Goal: Task Accomplishment & Management: Manage account settings

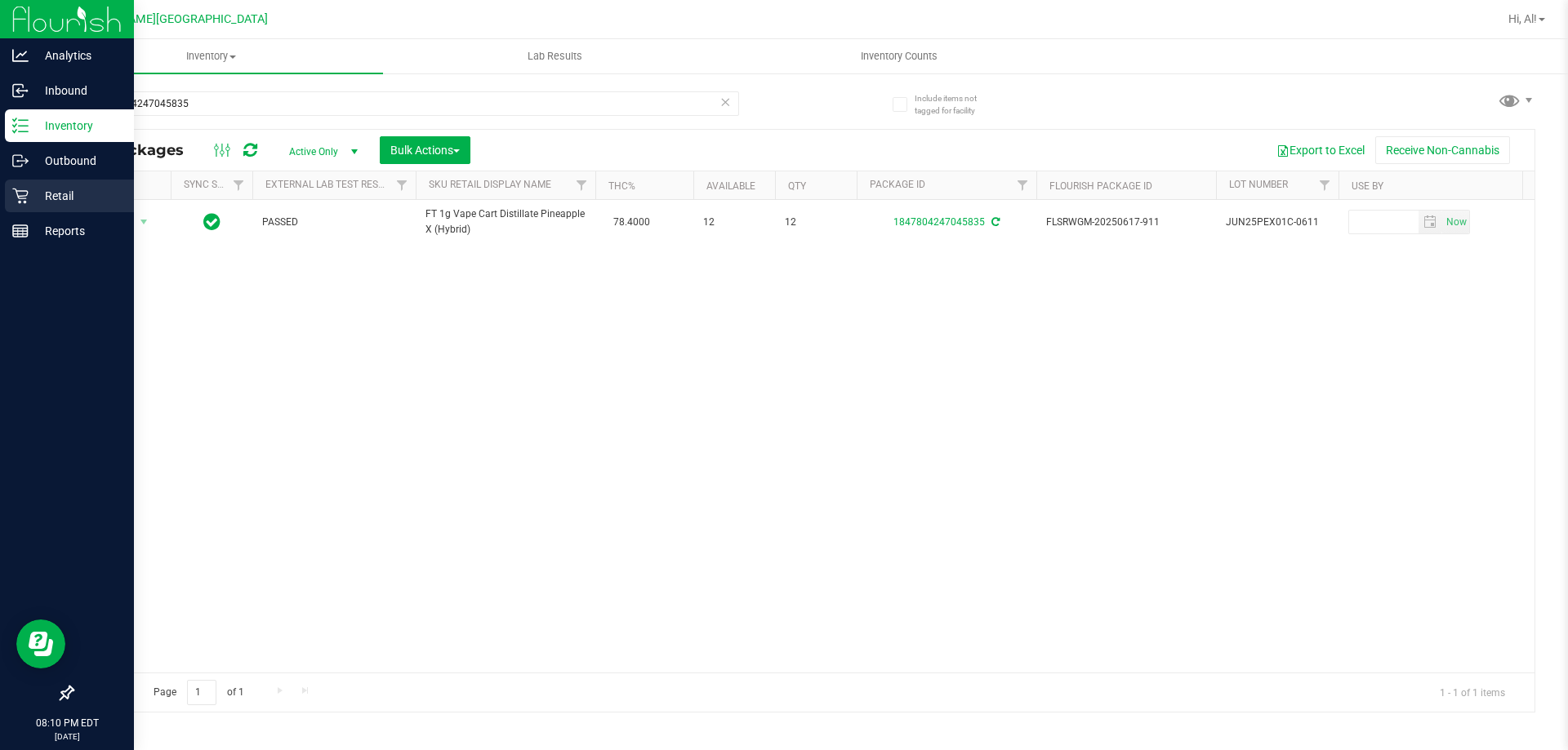
click at [58, 187] on p "Retail" at bounding box center [77, 196] width 98 height 20
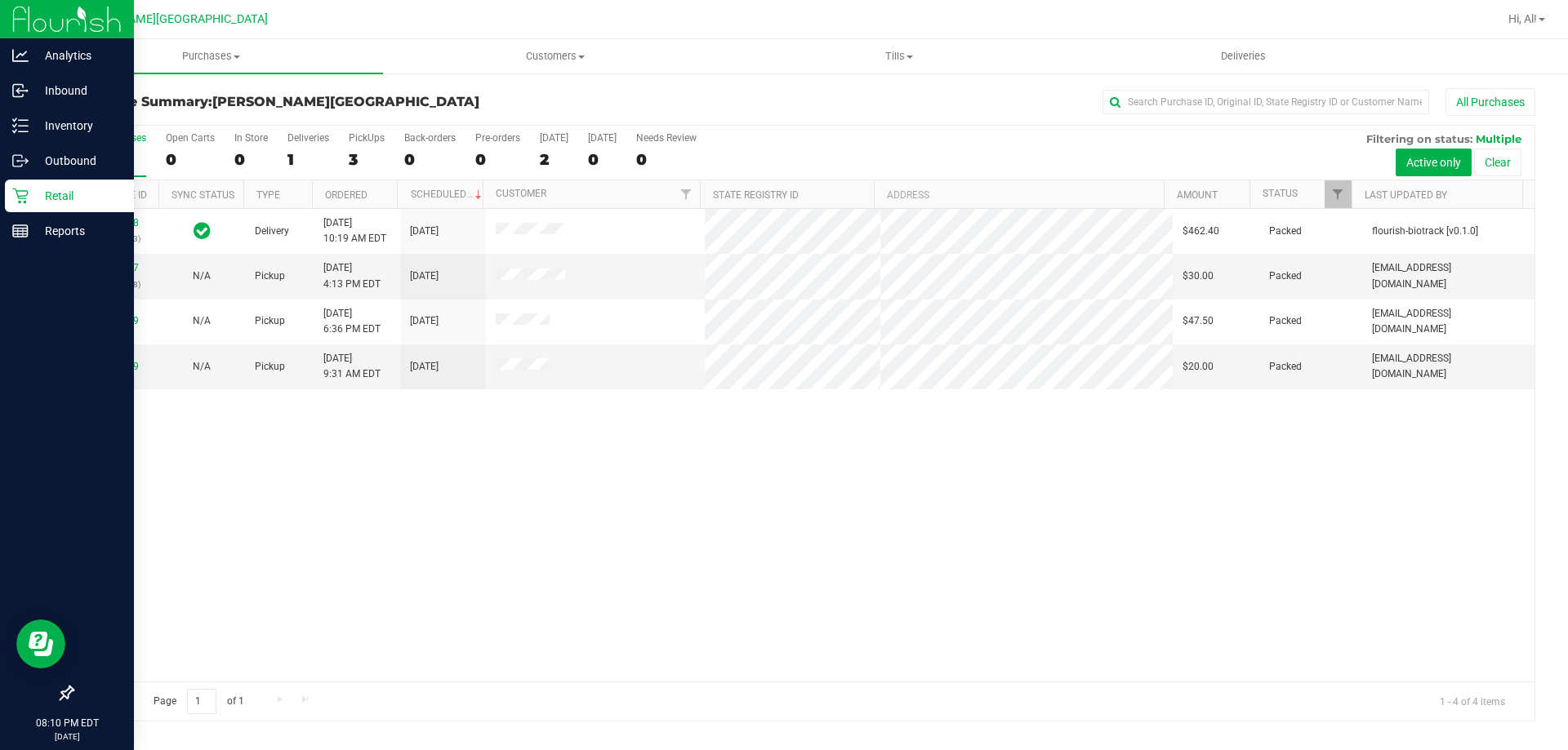
click at [606, 495] on div "11972368 (325604593) Delivery [DATE] 10:19 AM EDT 9/24/2025 $462.40 Packed flou…" at bounding box center [804, 446] width 1462 height 473
click at [910, 56] on span at bounding box center [909, 58] width 6 height 4
click at [829, 98] on span "Manage tills" at bounding box center [782, 99] width 110 height 14
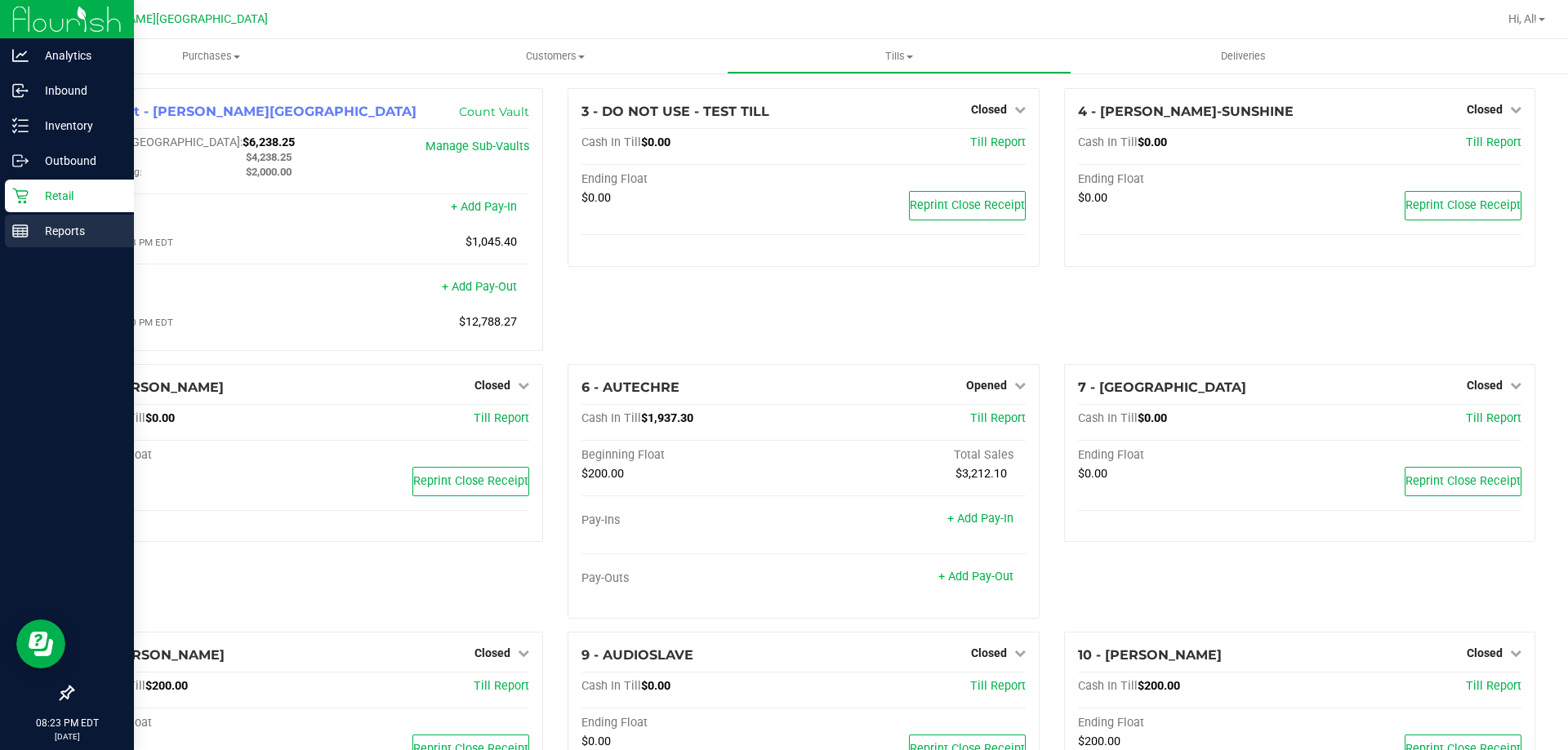
click at [25, 219] on div "Reports" at bounding box center [69, 231] width 129 height 33
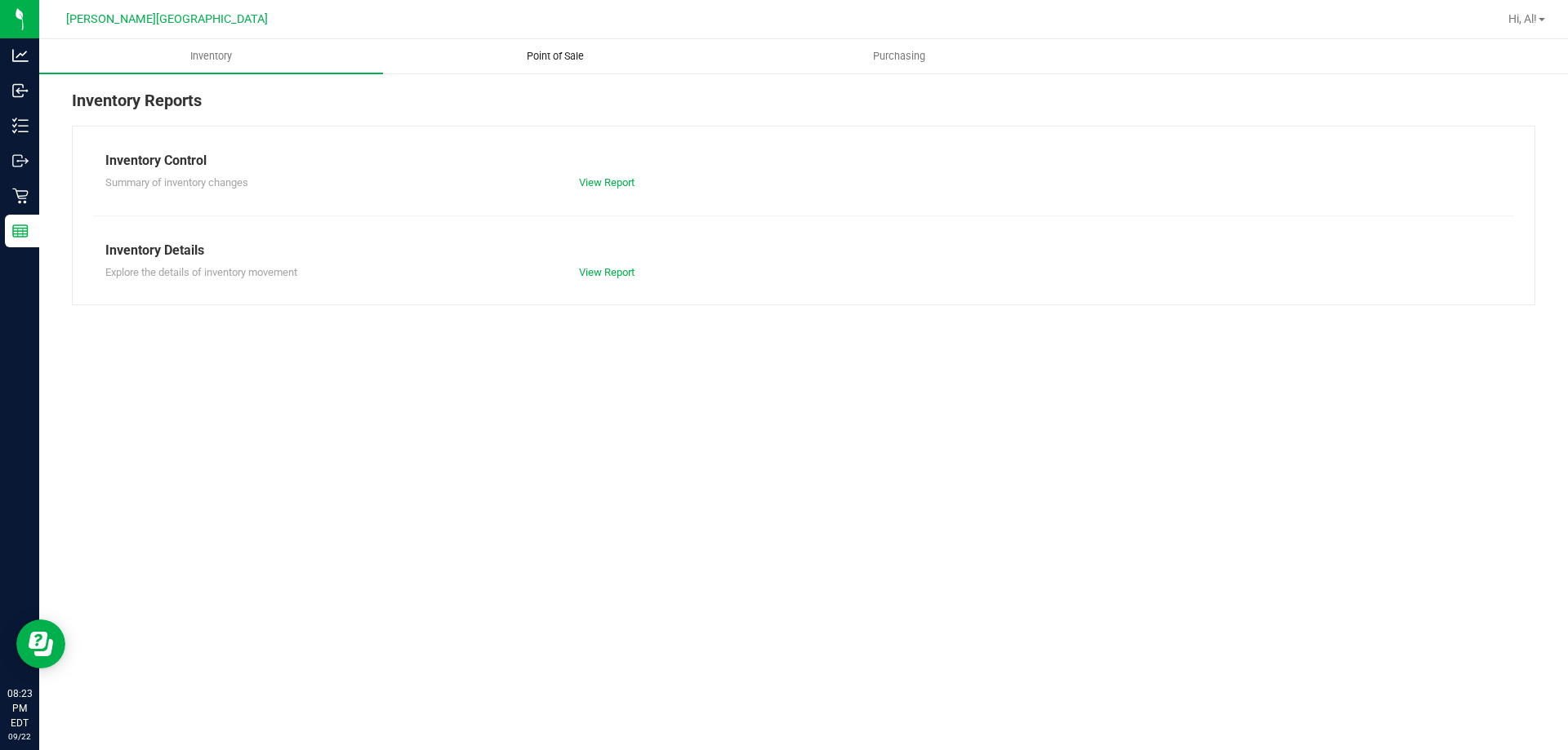
click at [638, 55] on uib-tab-heading "Point of Sale" at bounding box center [554, 56] width 342 height 33
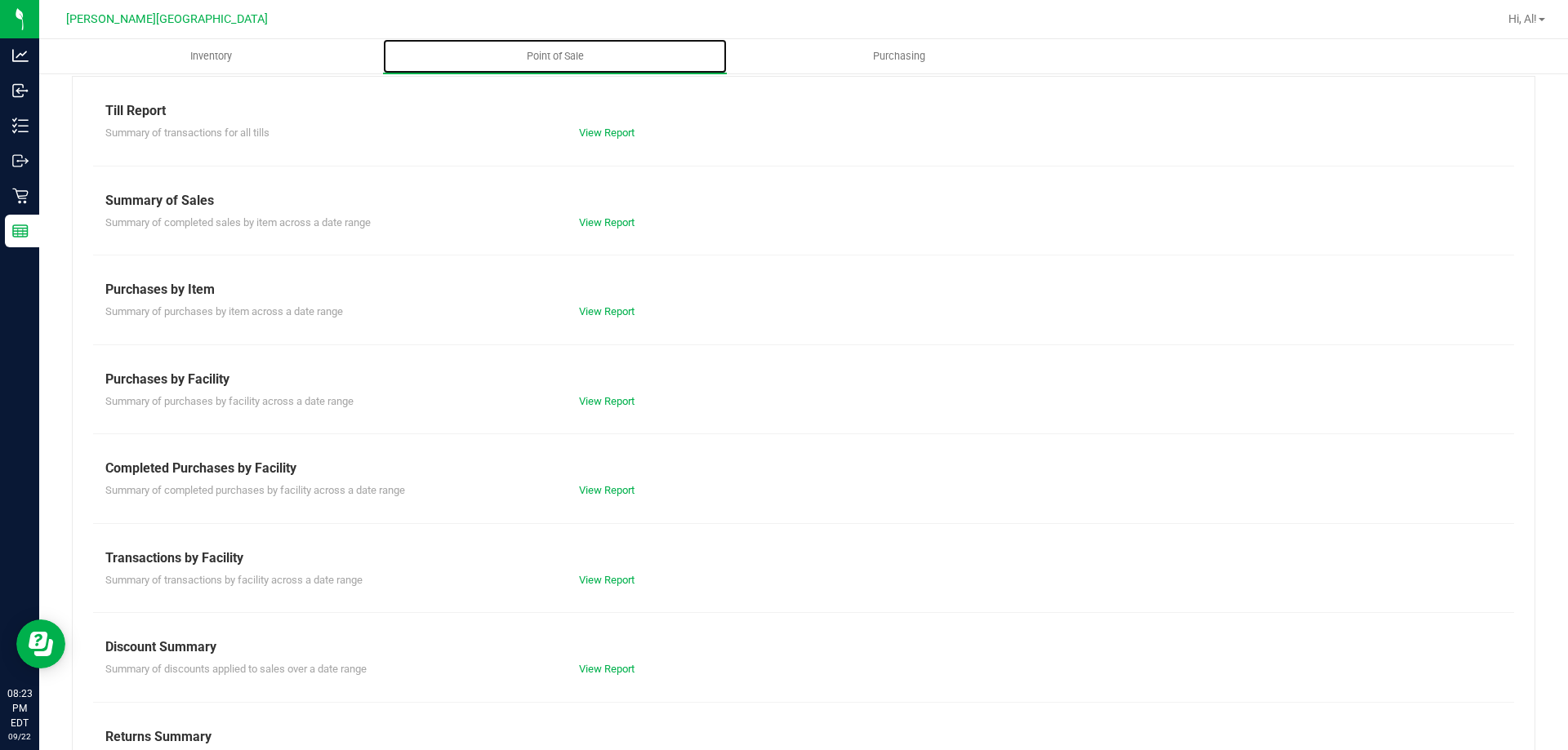
scroll to position [107, 0]
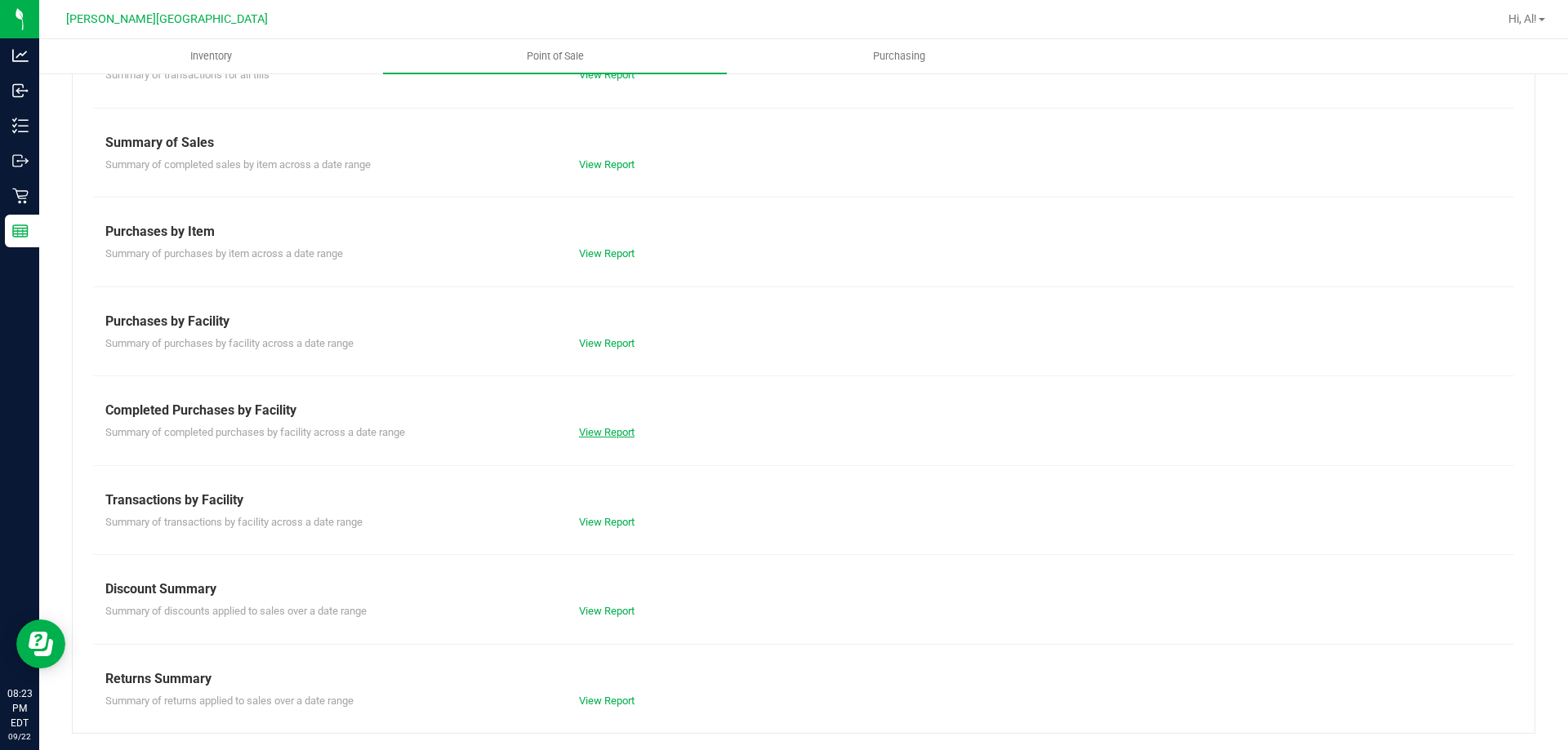
click at [621, 434] on link "View Report" at bounding box center [606, 432] width 56 height 12
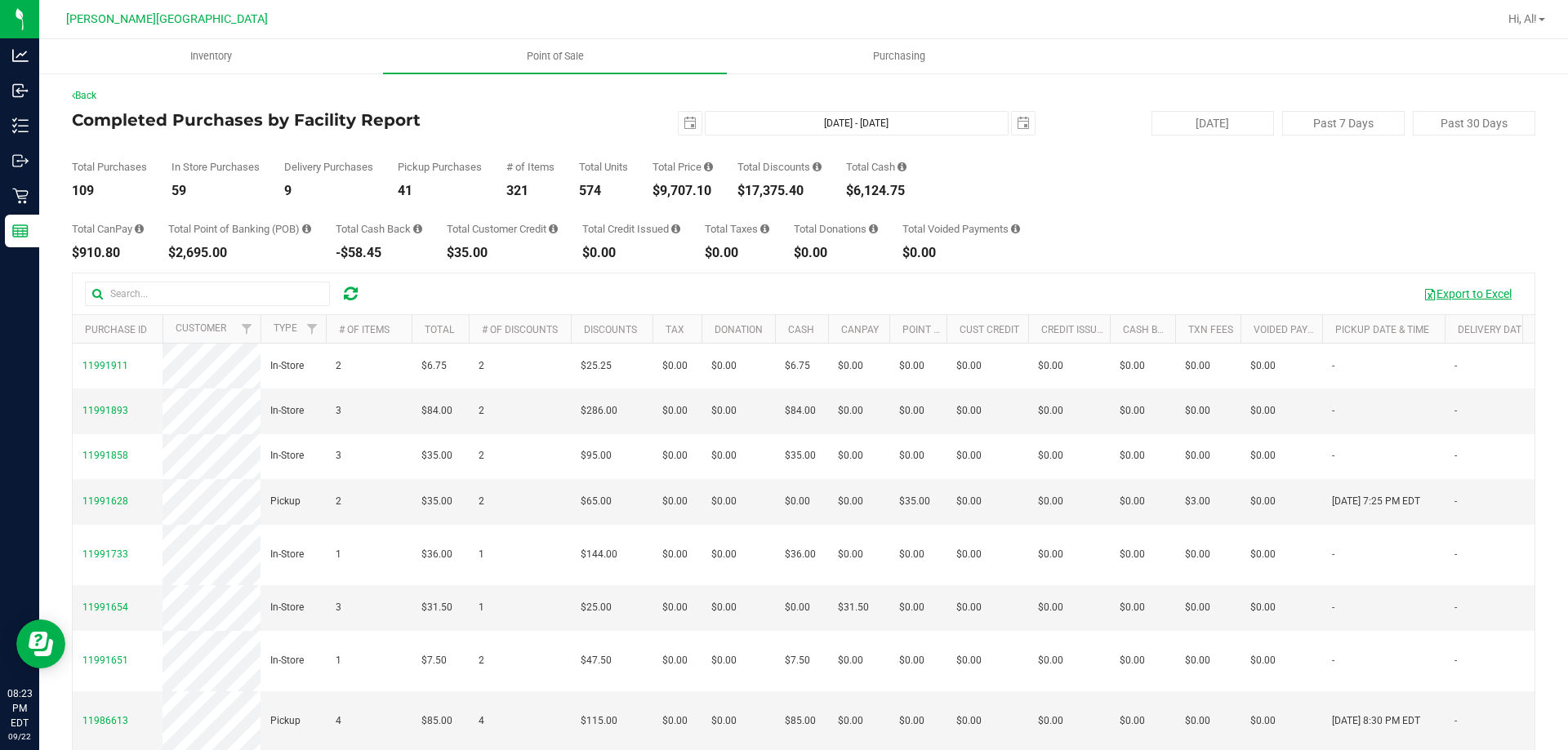
click at [1450, 289] on button "Export to Excel" at bounding box center [1467, 294] width 109 height 28
click at [988, 184] on div "Total Purchases 109 In Store Purchases 59 Delivery Purchases 9 Pickup Purchases…" at bounding box center [804, 167] width 1464 height 62
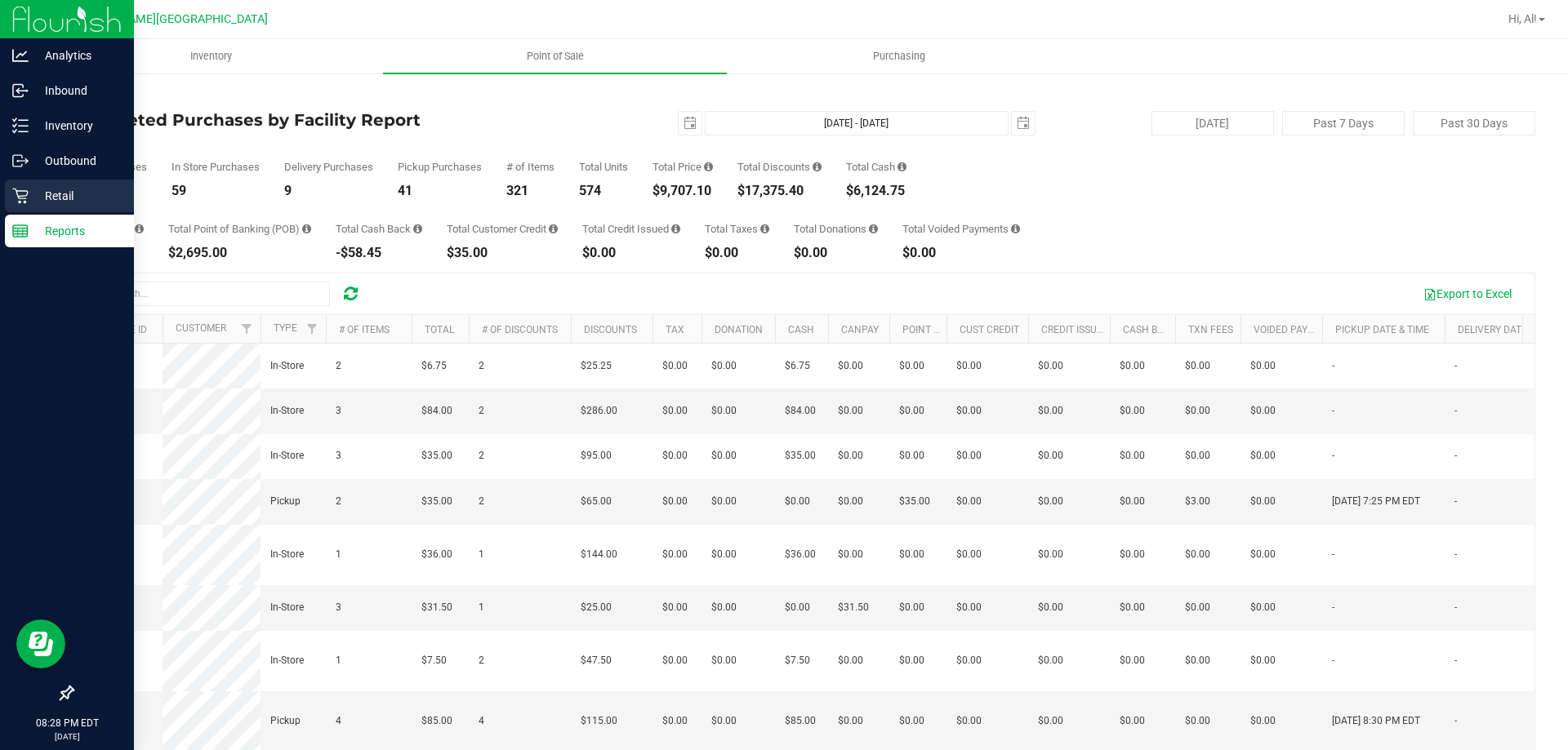
click at [46, 188] on p "Retail" at bounding box center [77, 196] width 98 height 20
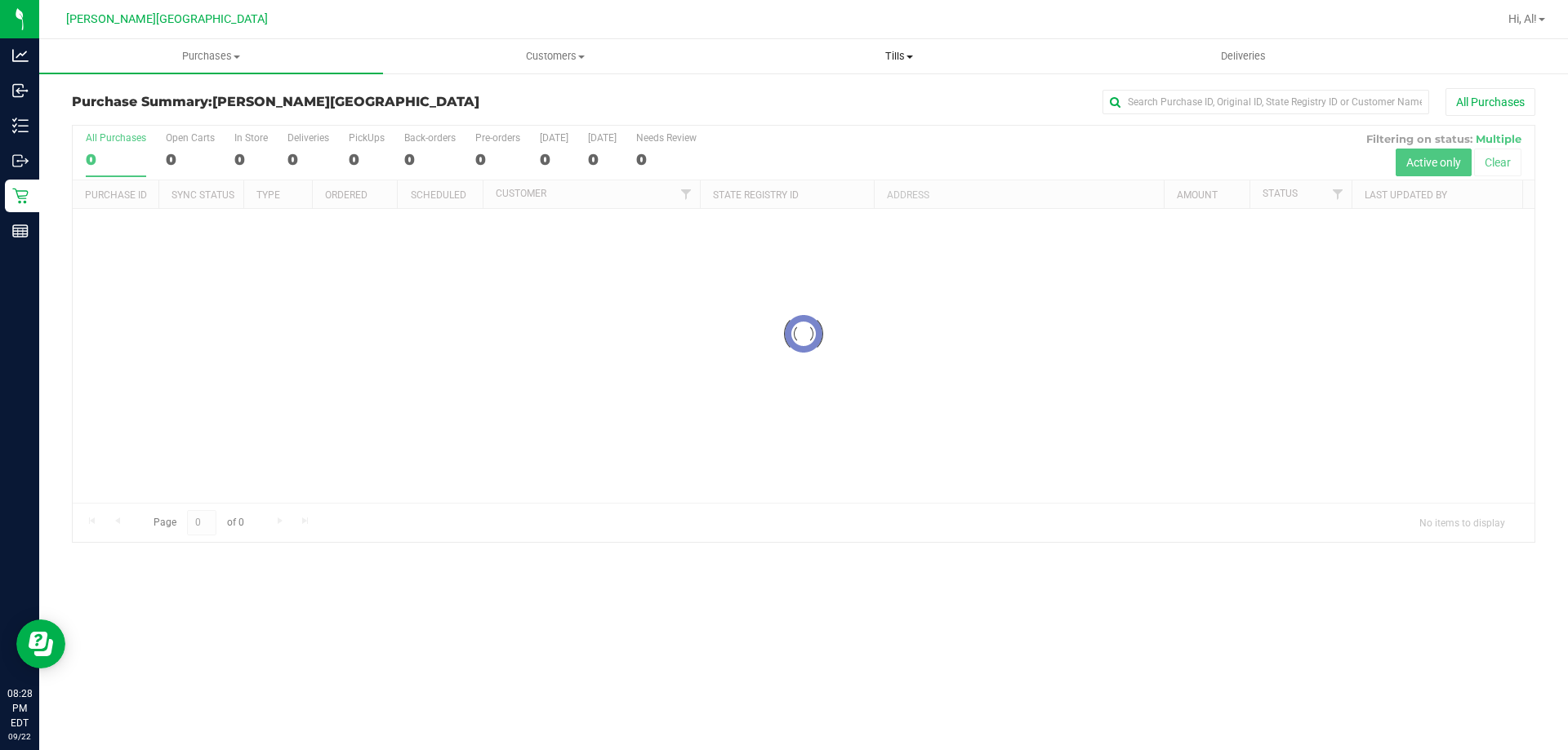
click at [911, 59] on span "Tills" at bounding box center [899, 56] width 342 height 15
click at [832, 97] on span "Manage tills" at bounding box center [782, 99] width 110 height 14
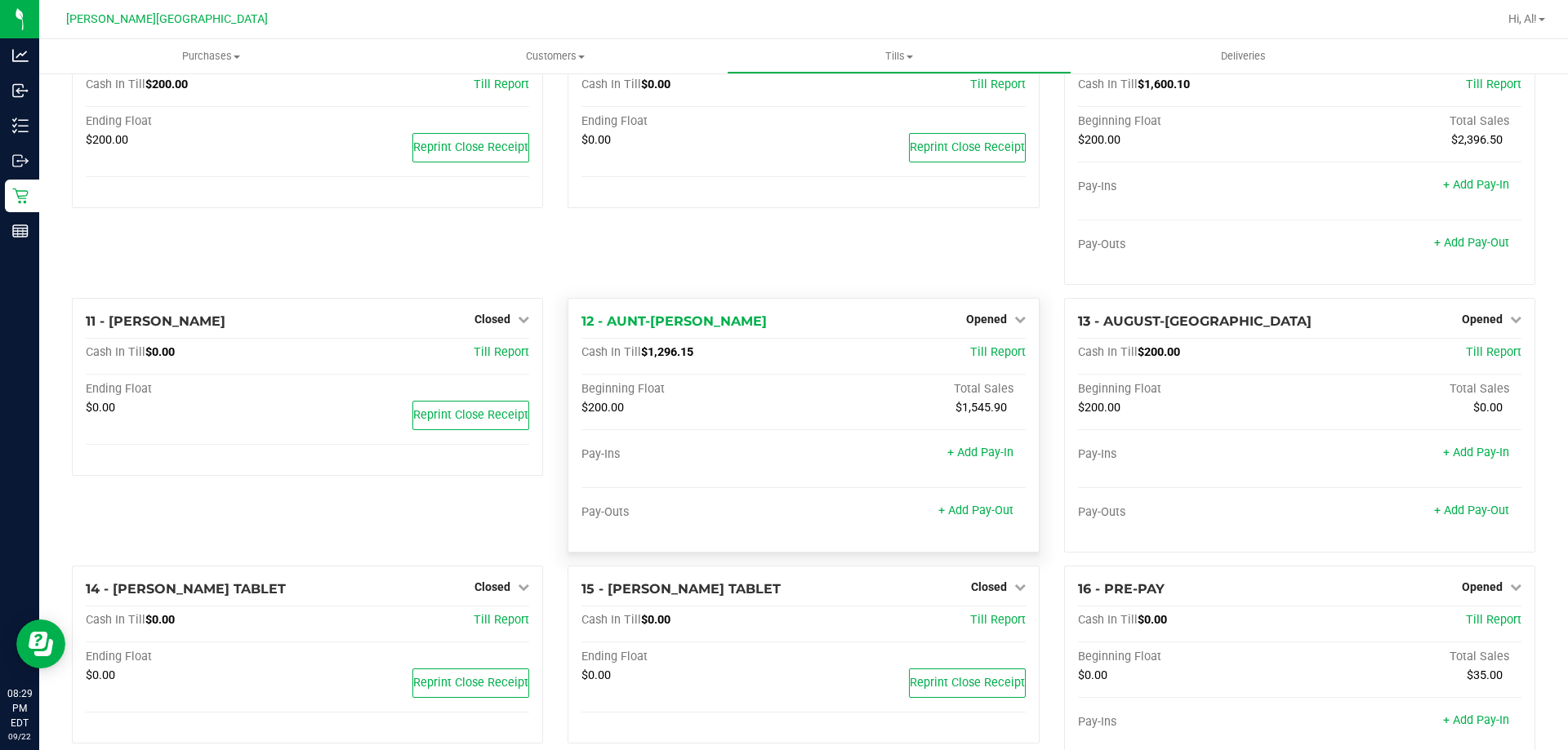
scroll to position [872, 0]
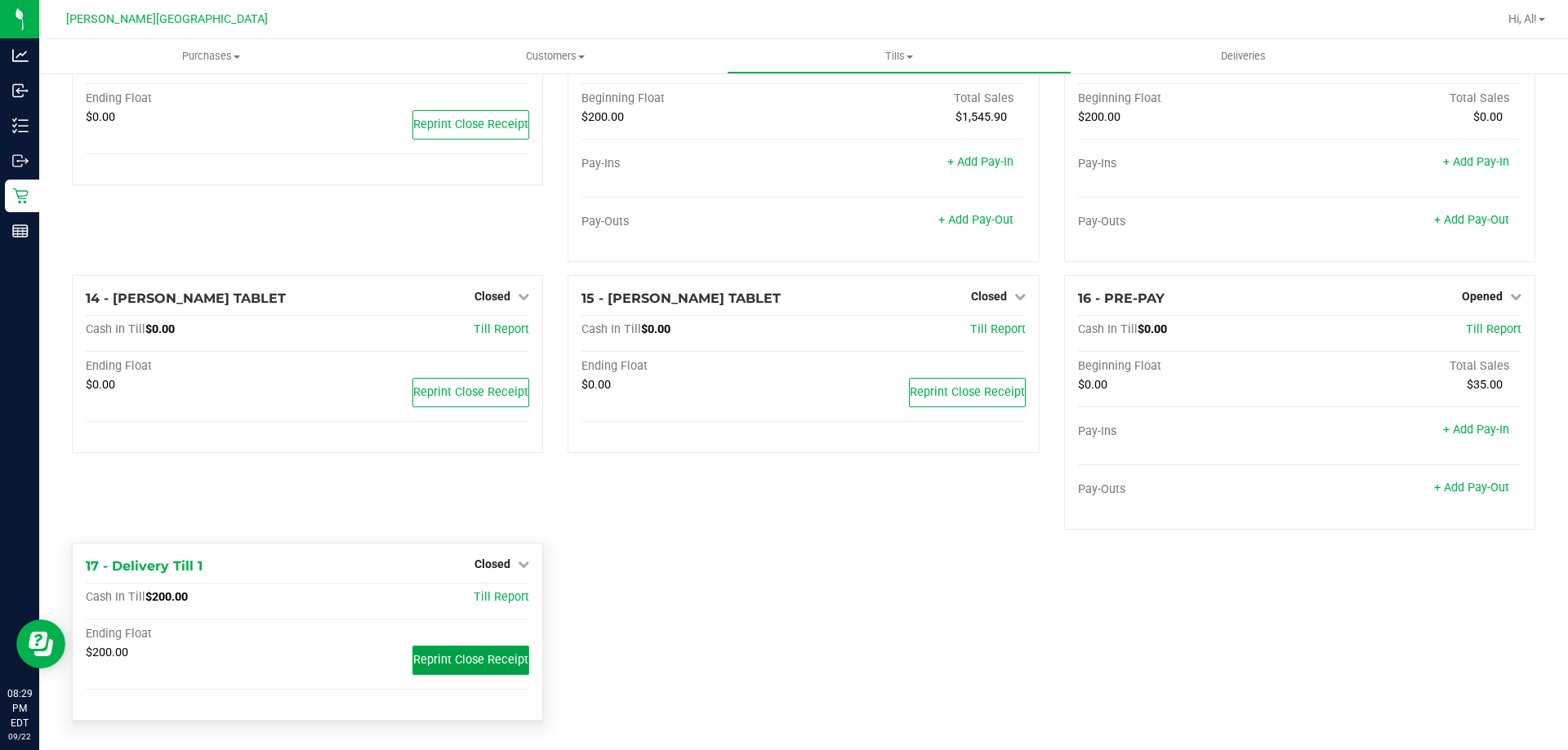
click at [463, 649] on button "Reprint Close Receipt" at bounding box center [471, 660] width 117 height 29
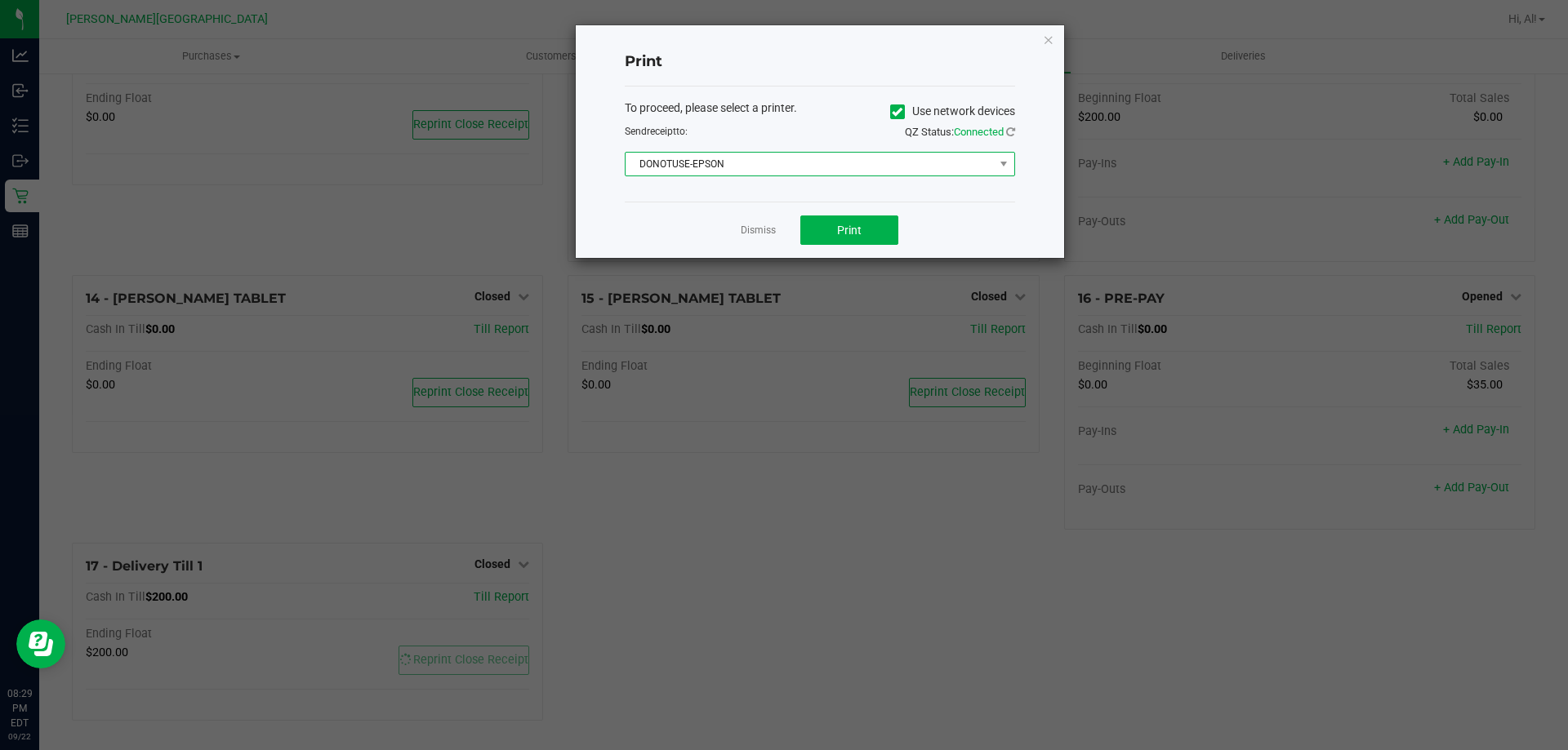
click at [772, 154] on span "DONOTUSE-EPSON" at bounding box center [810, 164] width 368 height 23
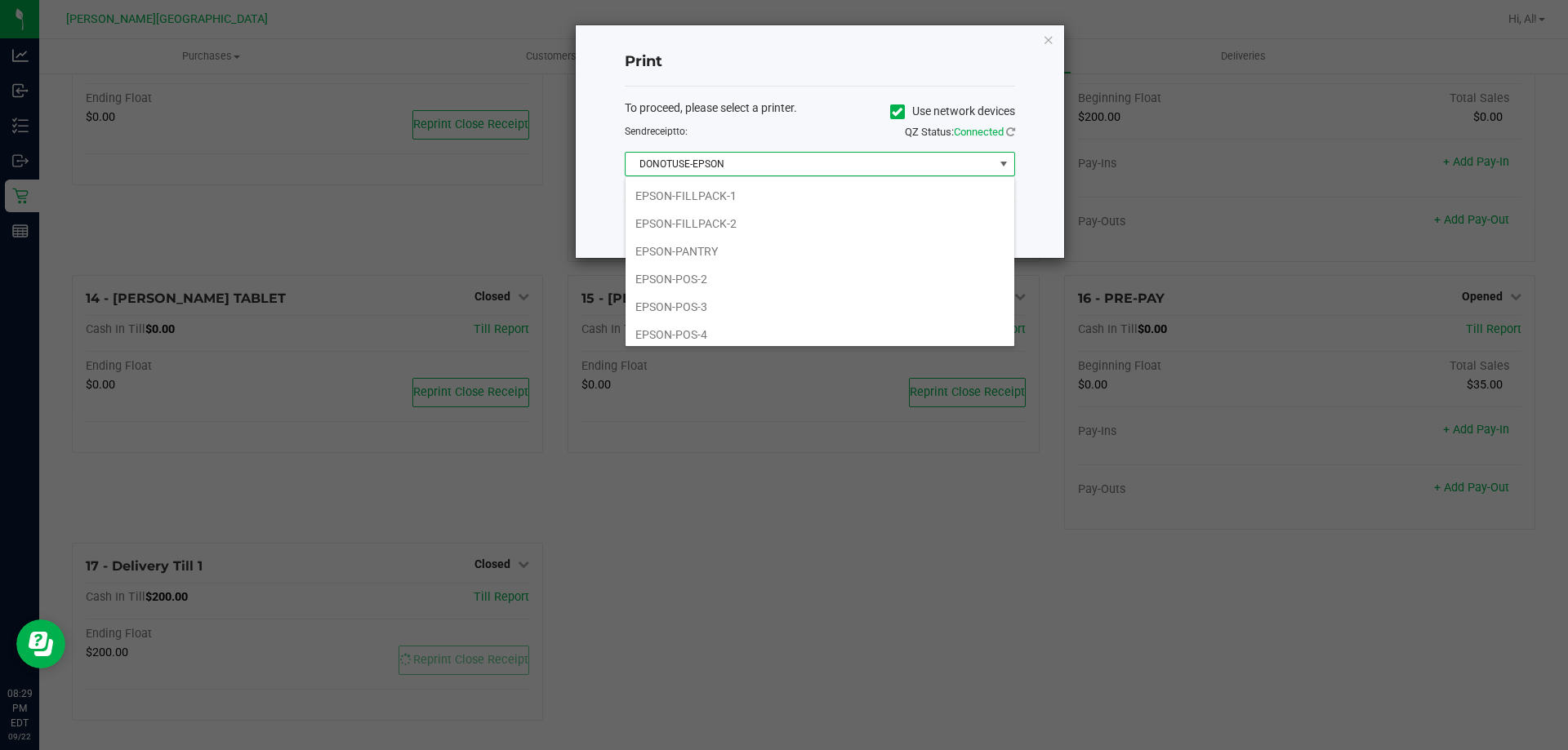
scroll to position [170, 0]
click at [733, 181] on li "EPSON-FILLPACK-1" at bounding box center [820, 191] width 389 height 28
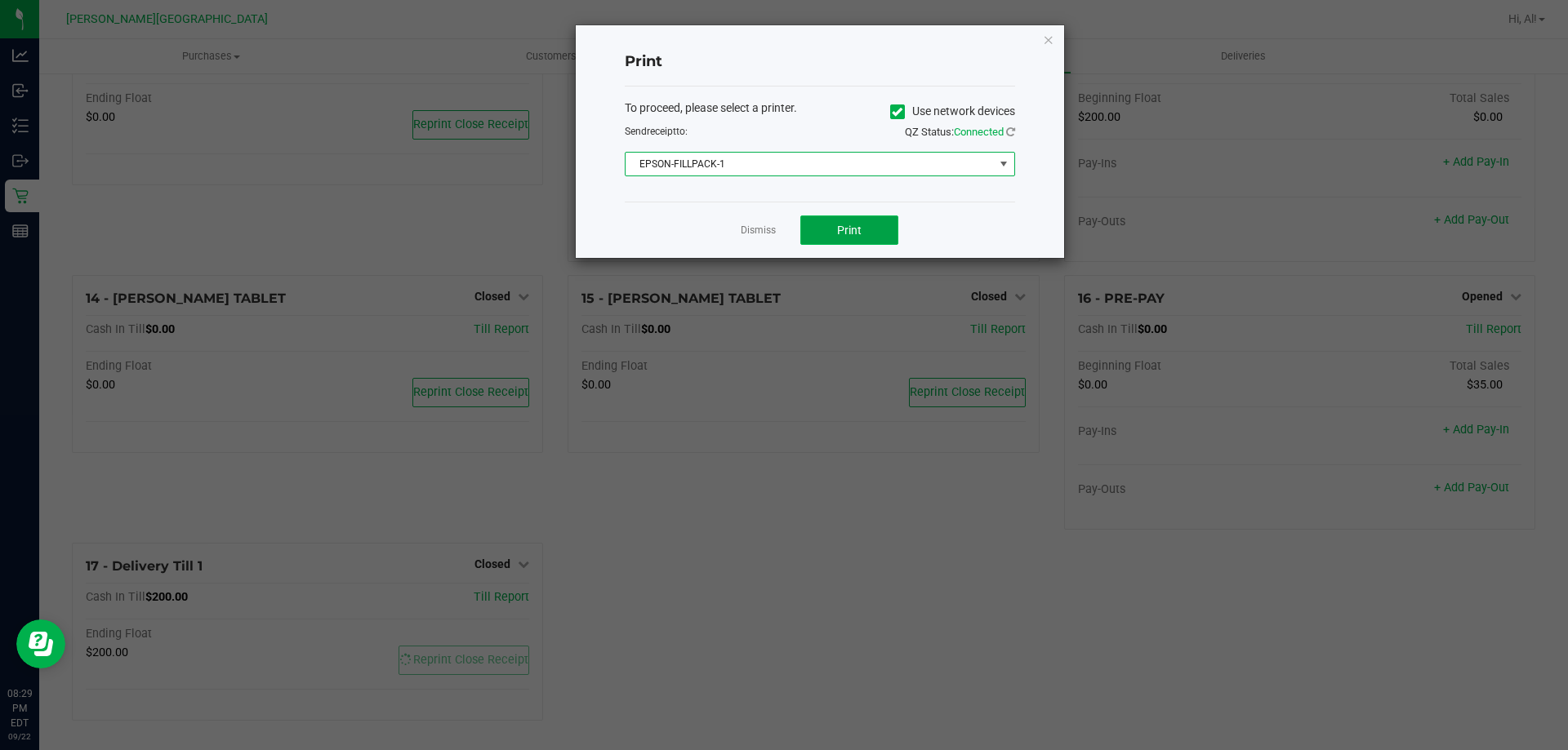
click at [859, 221] on button "Print" at bounding box center [850, 230] width 98 height 29
click at [770, 233] on link "Dismiss" at bounding box center [758, 231] width 36 height 14
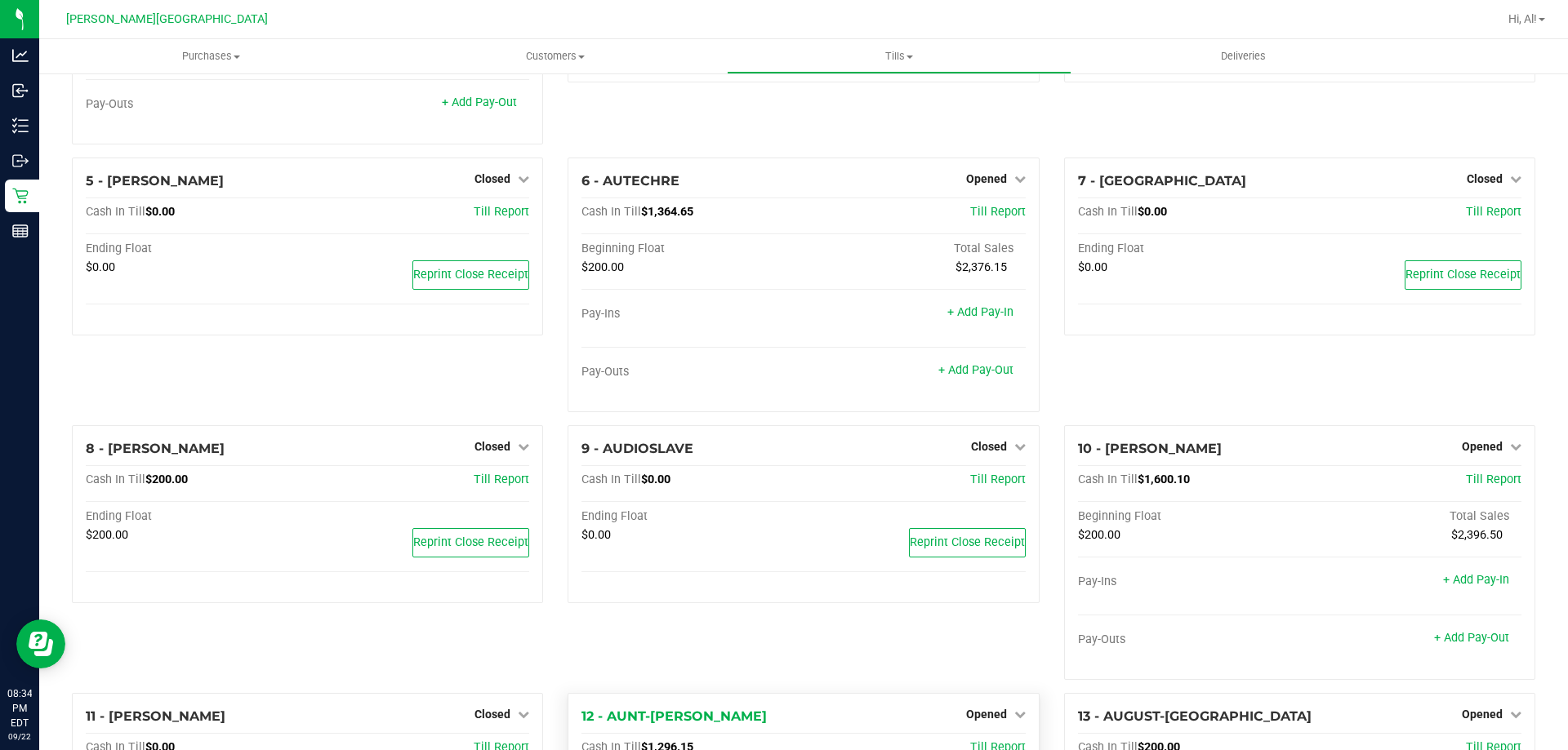
scroll to position [56, 0]
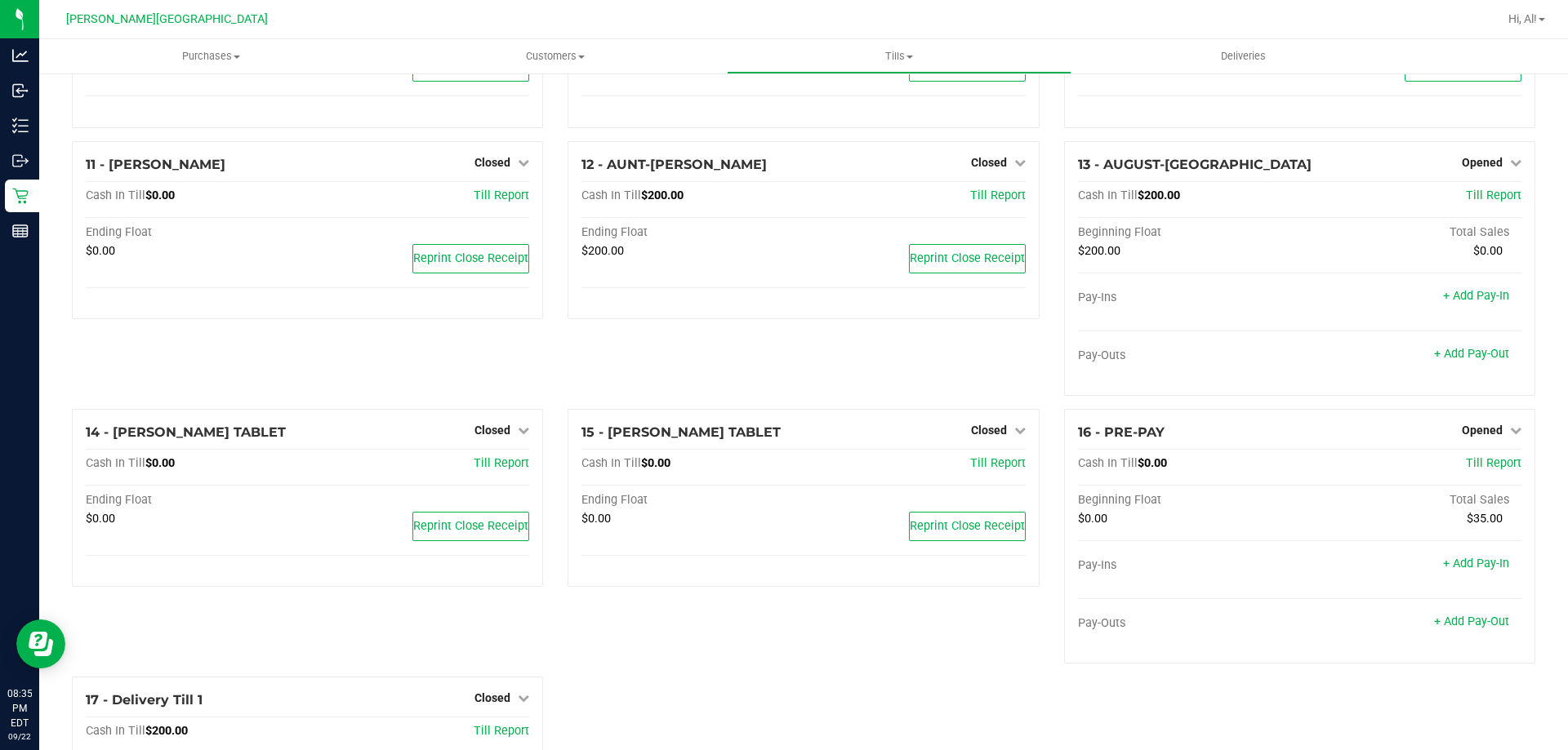
scroll to position [580, 0]
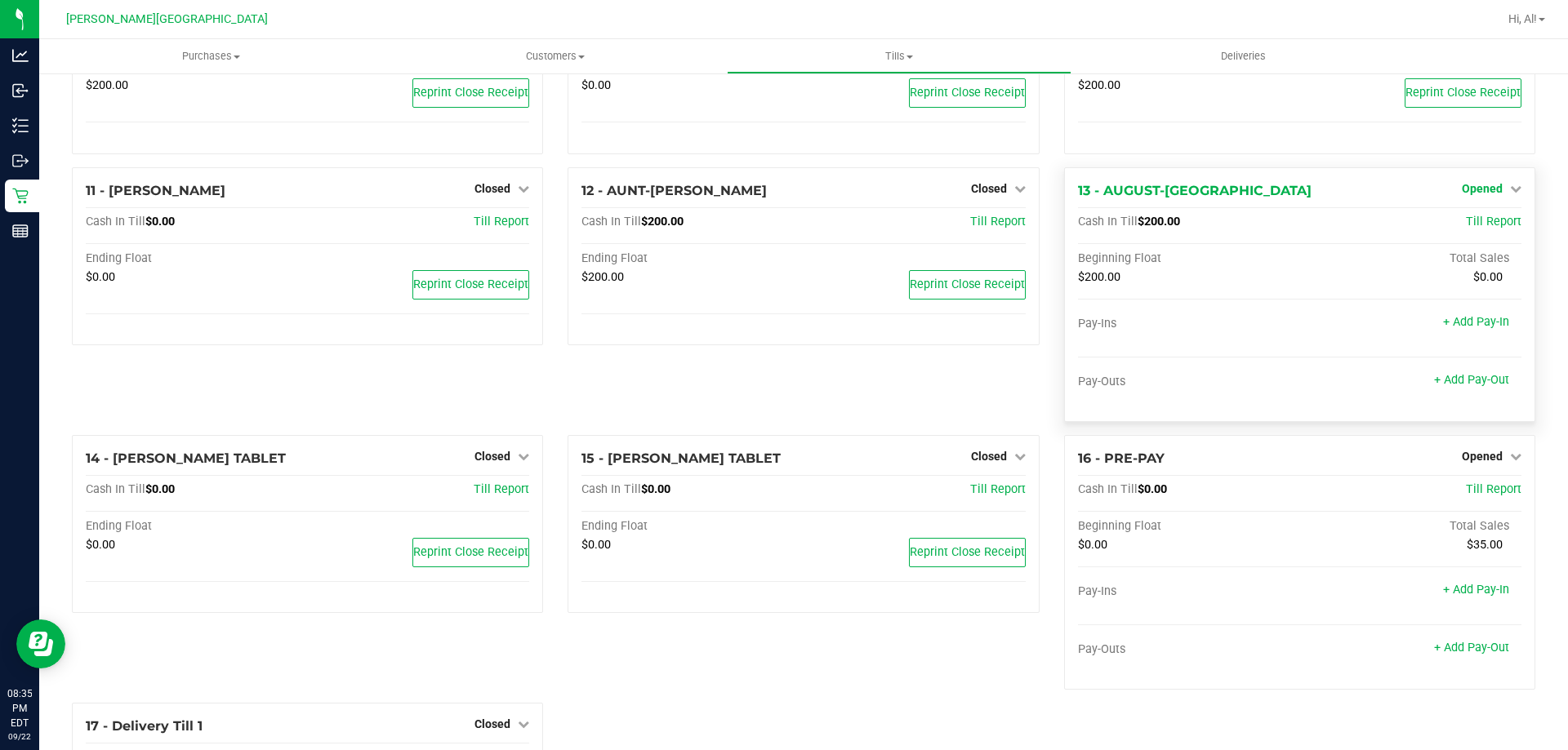
click at [1479, 186] on span "Opened" at bounding box center [1483, 188] width 41 height 13
click at [1462, 227] on link "Close Till" at bounding box center [1485, 222] width 44 height 13
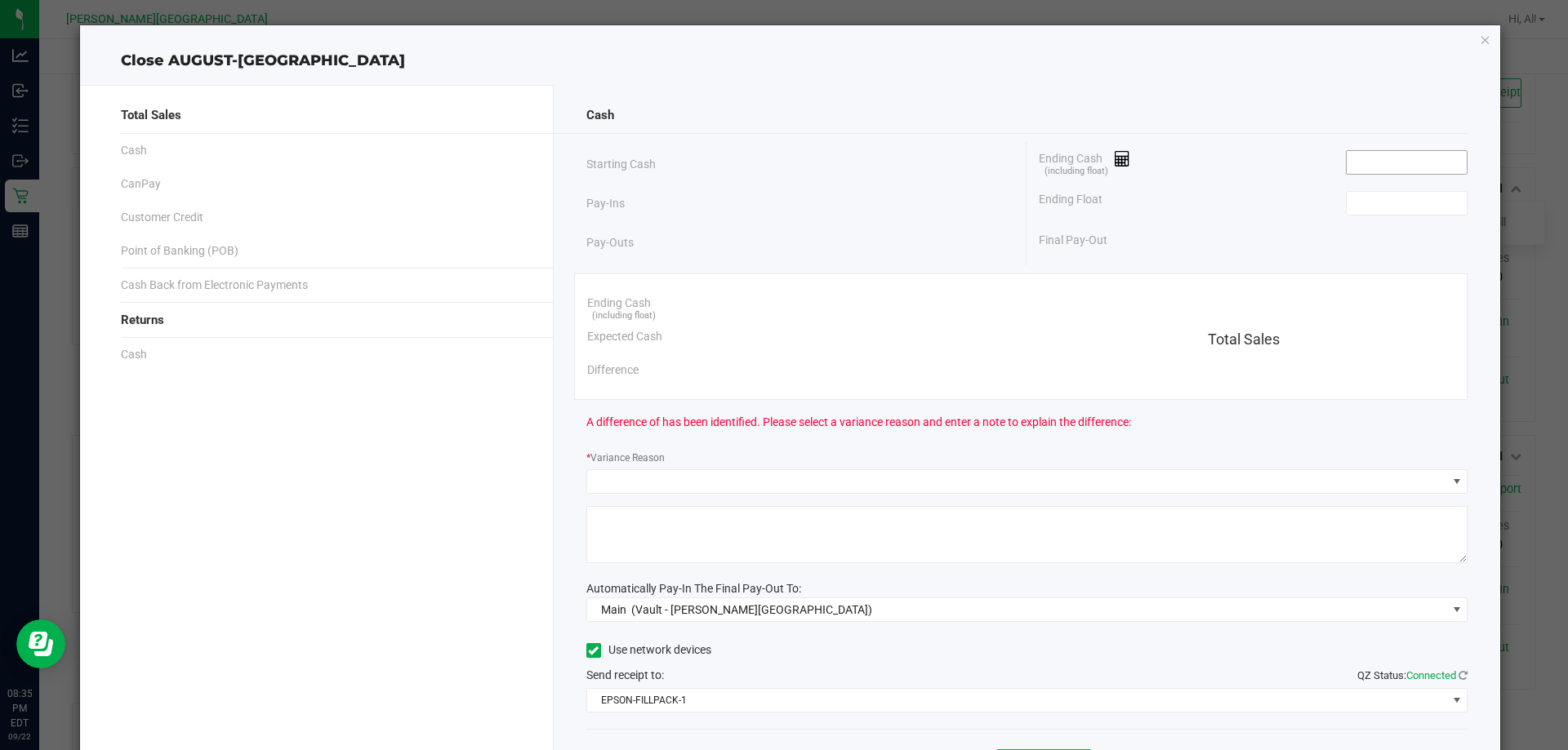
click at [1362, 162] on input at bounding box center [1406, 162] width 120 height 23
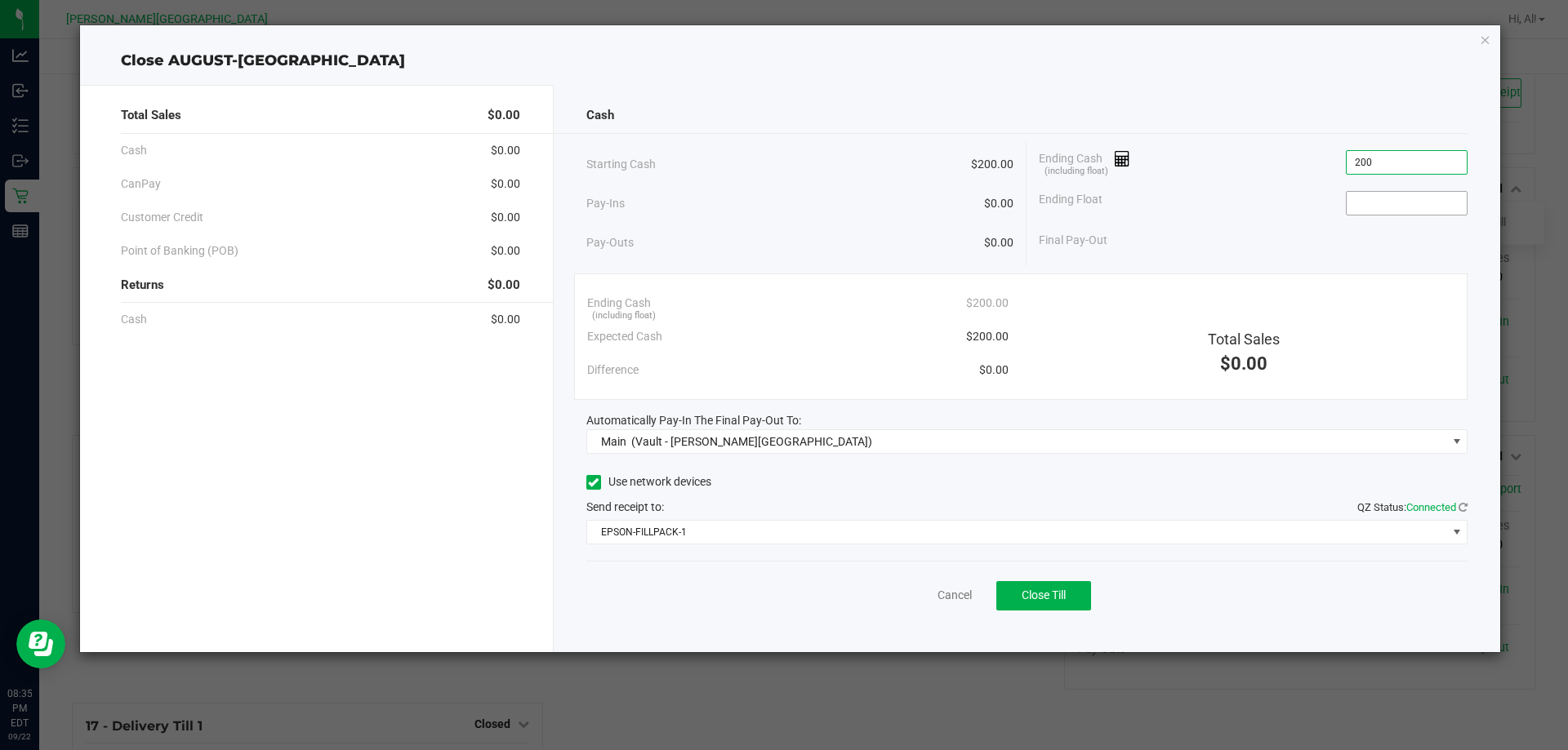
type input "$200.00"
click at [1372, 209] on input at bounding box center [1406, 203] width 120 height 23
type input "$200.00"
click at [1065, 601] on span "Close Till" at bounding box center [1044, 595] width 44 height 13
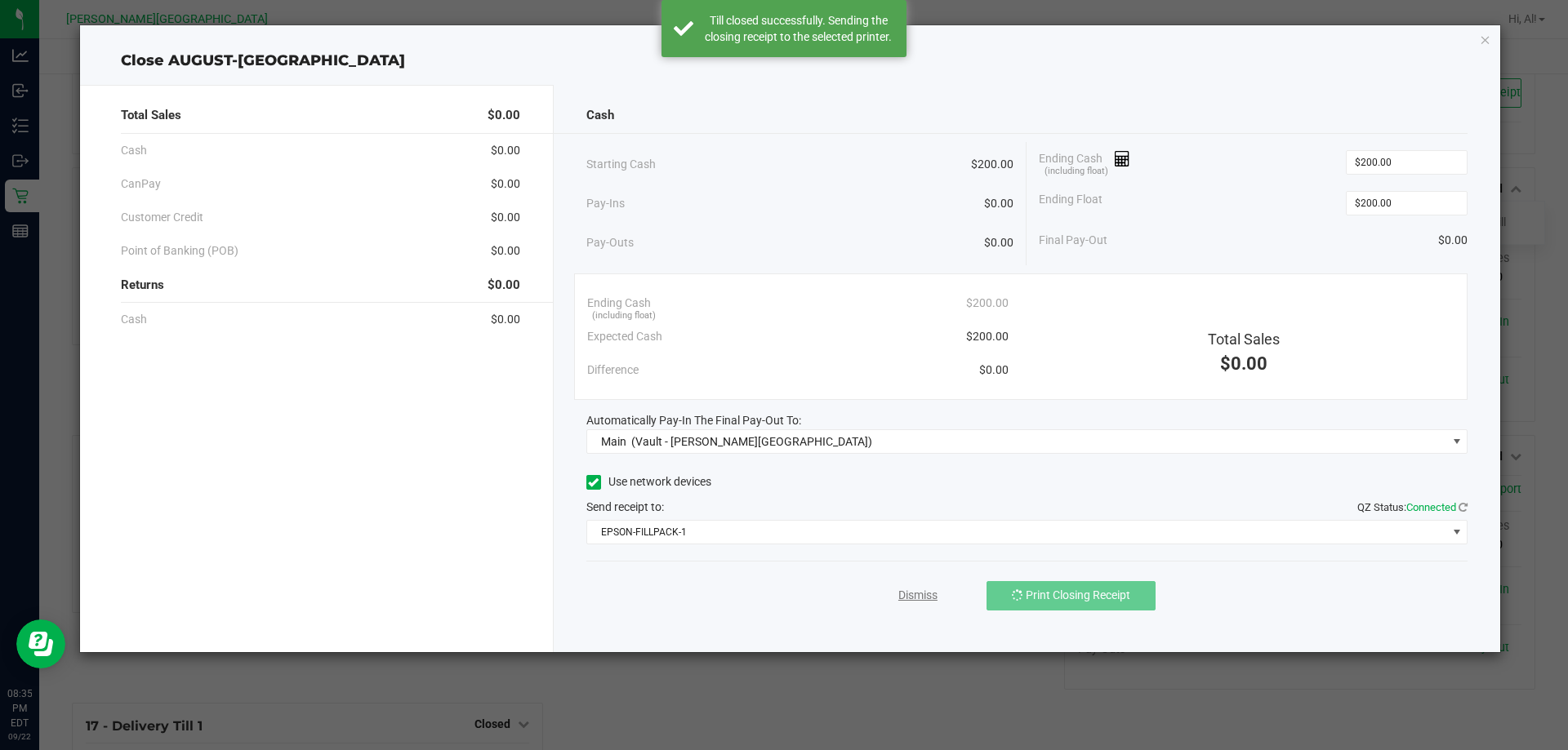
click at [949, 598] on div "Dismiss Print Closing Receipt" at bounding box center [1028, 592] width 883 height 63
click at [933, 598] on link "Dismiss" at bounding box center [918, 595] width 39 height 17
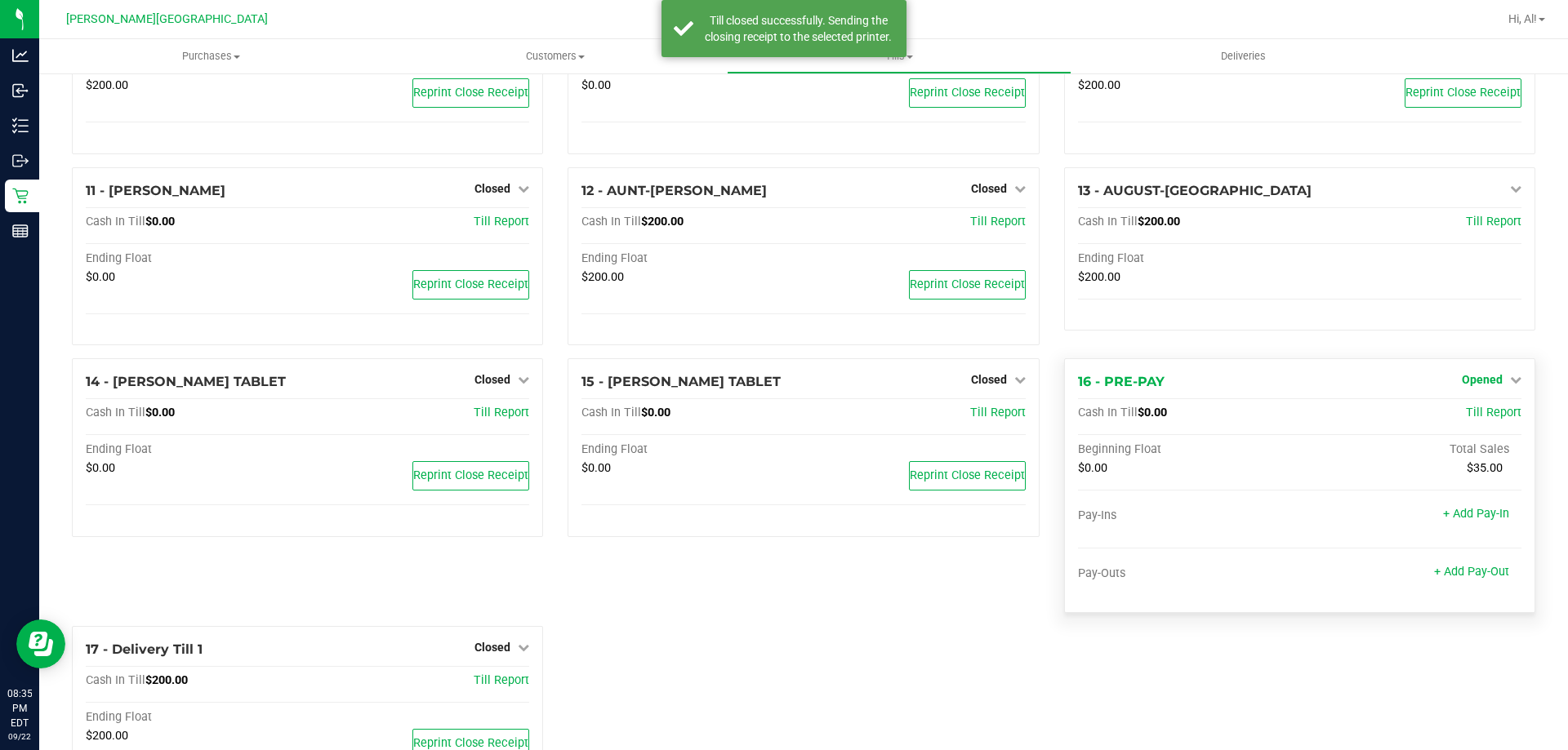
click at [1474, 384] on span "Opened" at bounding box center [1483, 379] width 41 height 13
click at [1462, 417] on link "Close Till" at bounding box center [1485, 414] width 44 height 13
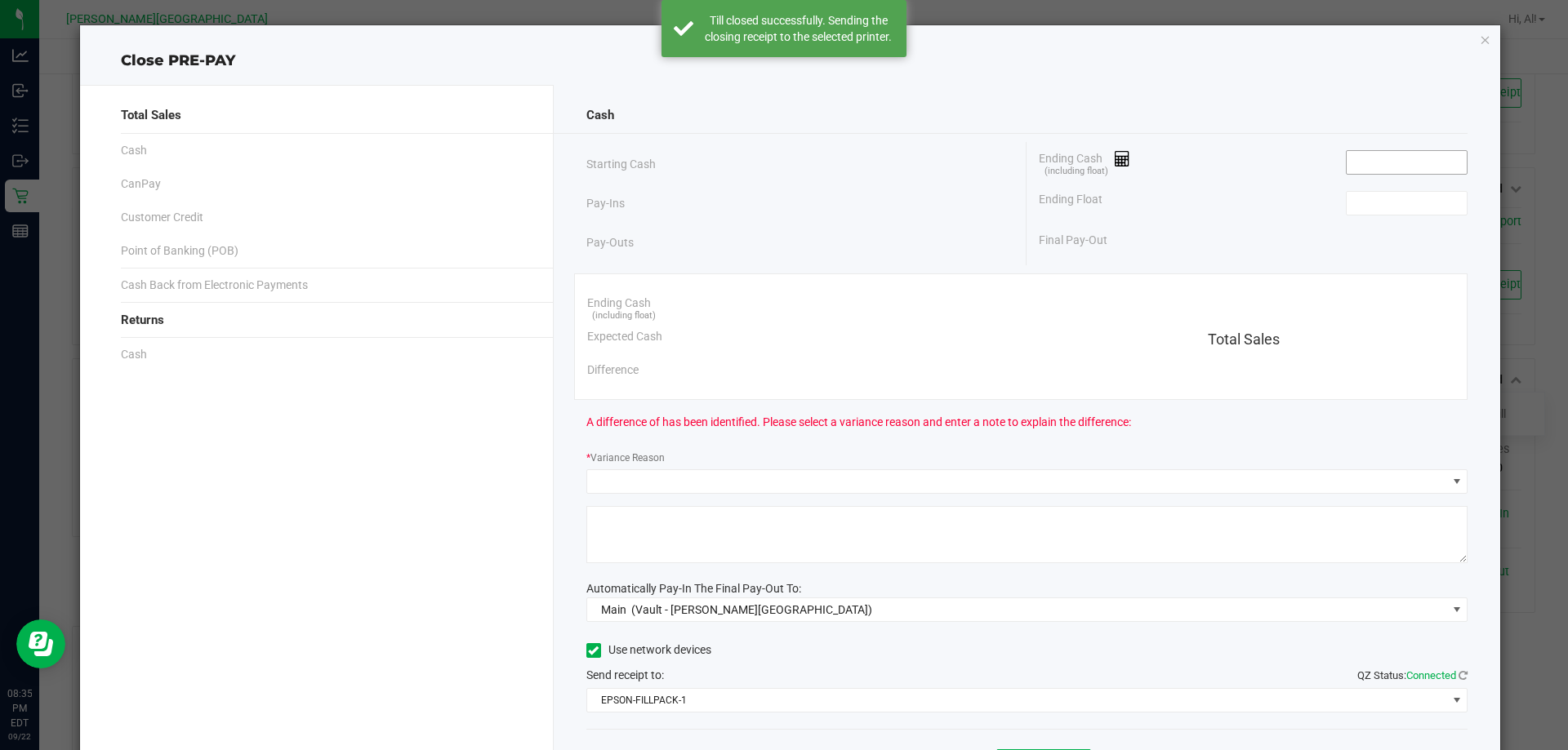
click at [1375, 167] on input at bounding box center [1406, 162] width 120 height 23
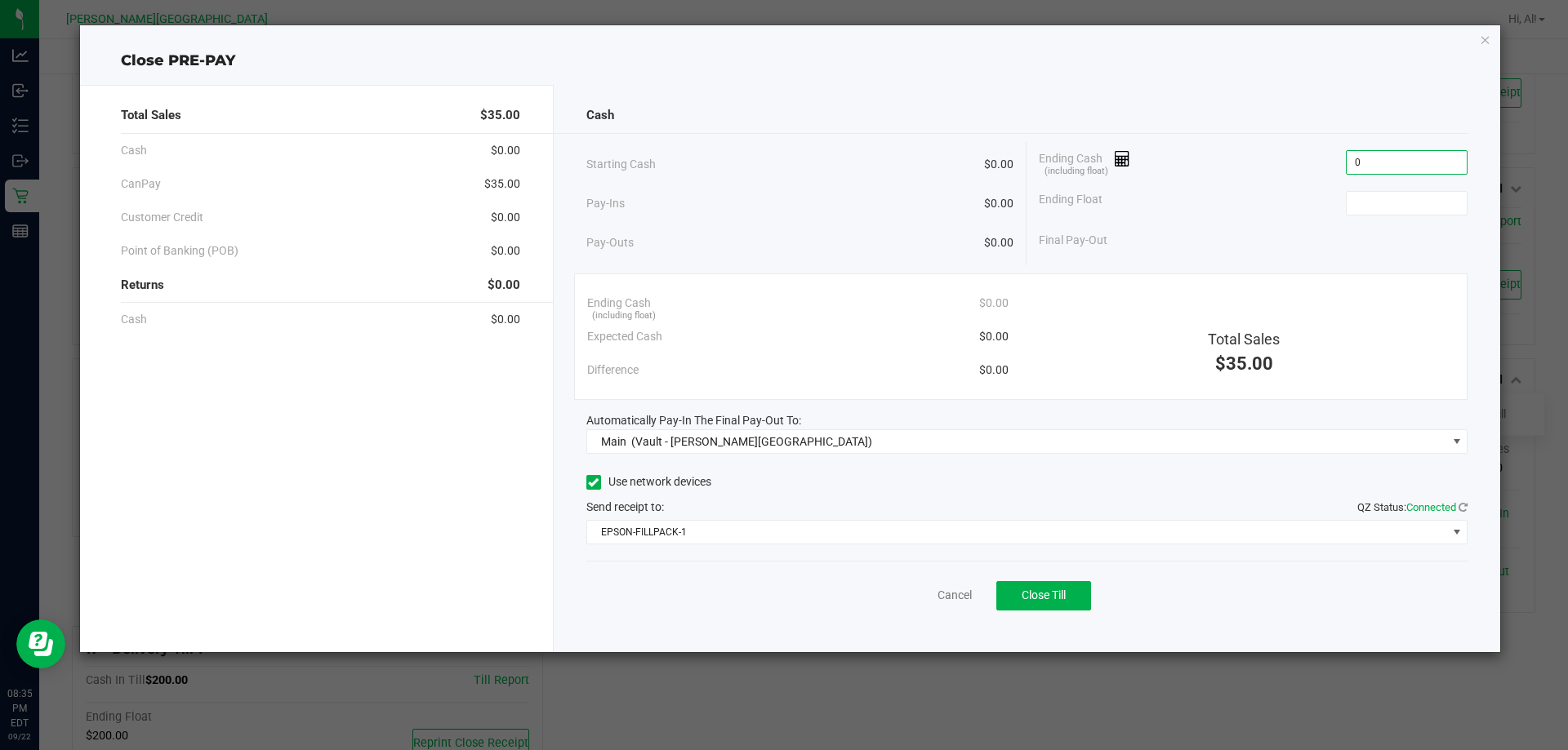
type input "$0.00"
click at [1209, 249] on div "Final Pay-Out $0.00" at bounding box center [1253, 241] width 429 height 34
click at [1065, 589] on span "Close Till" at bounding box center [1044, 595] width 44 height 13
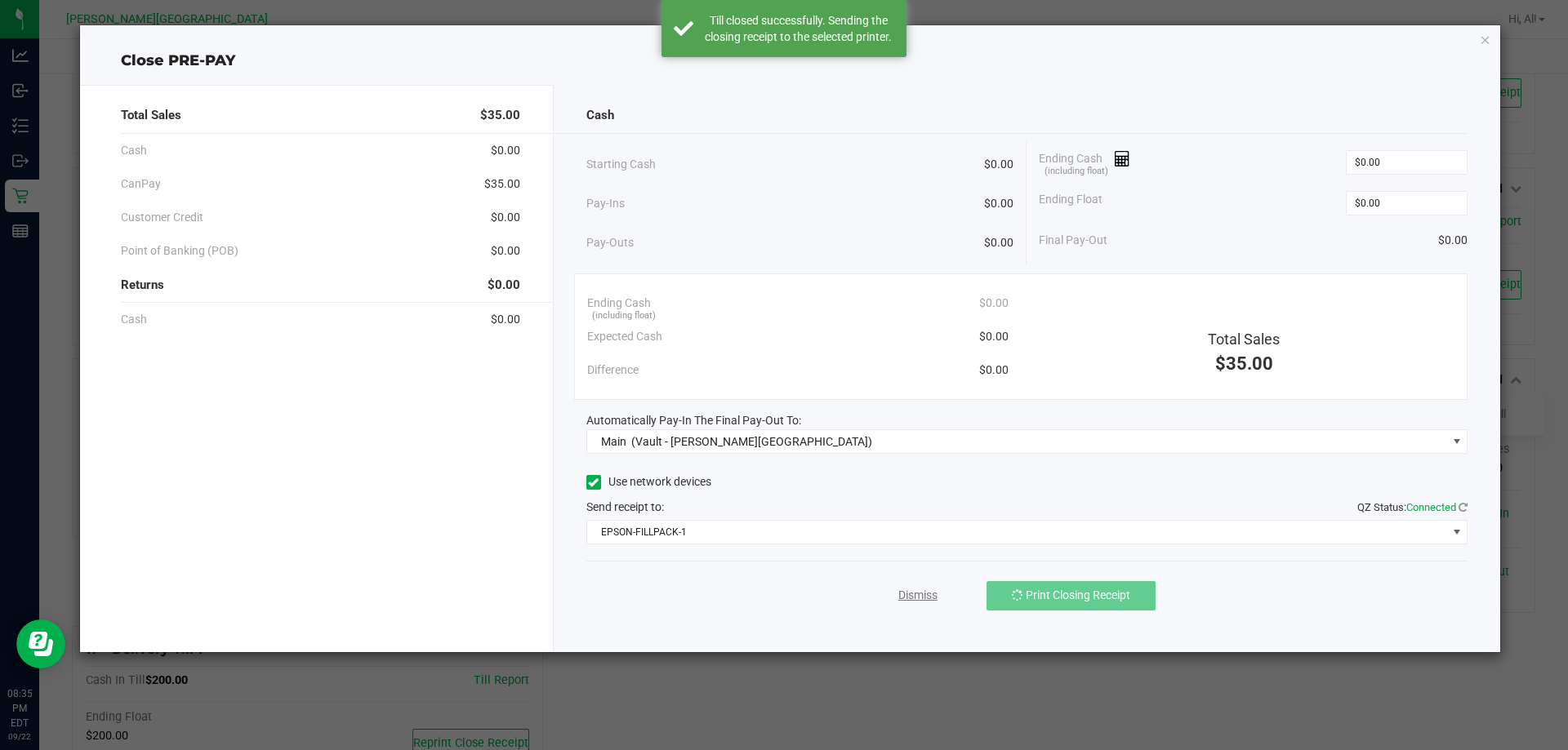
click at [918, 602] on link "Dismiss" at bounding box center [918, 595] width 39 height 17
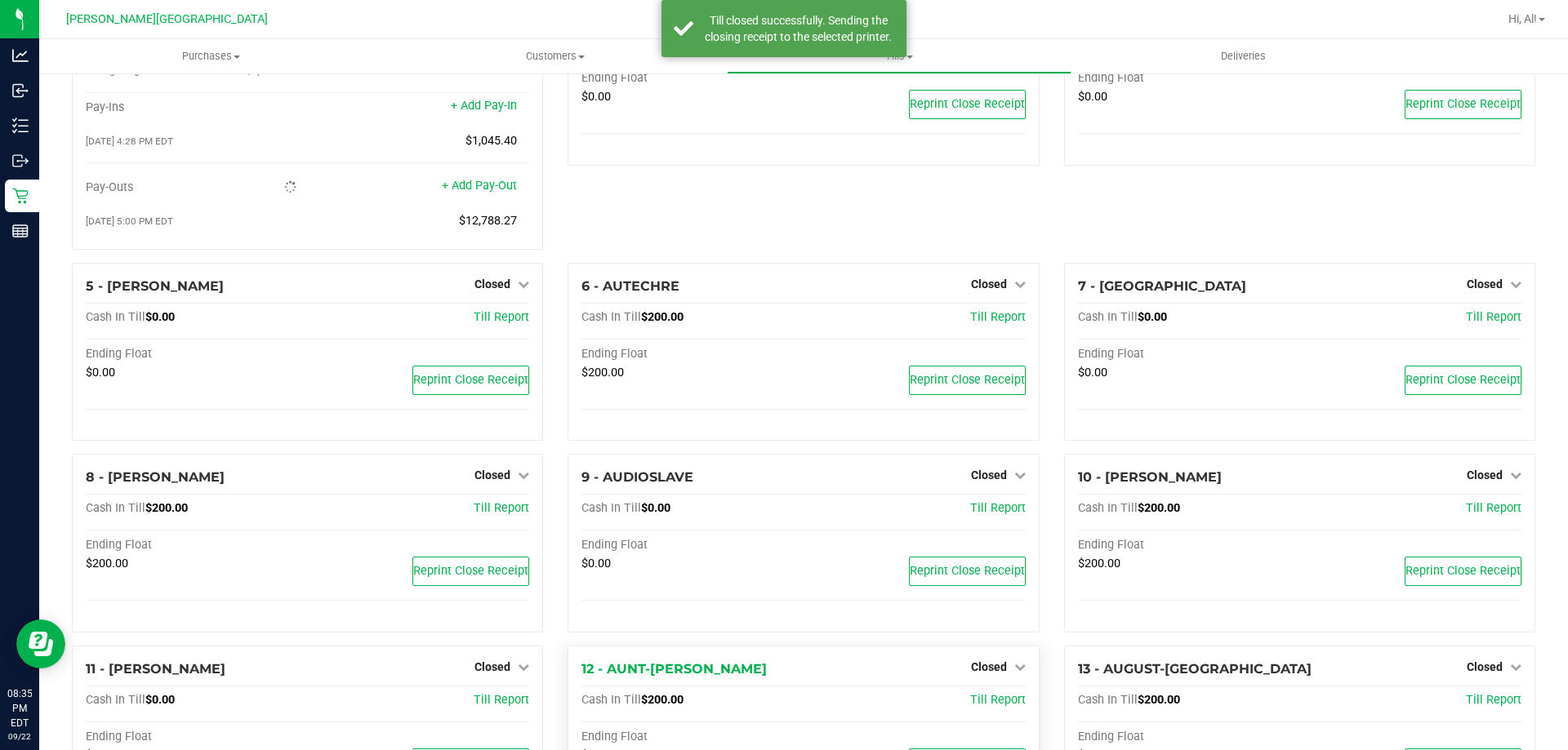
scroll to position [0, 0]
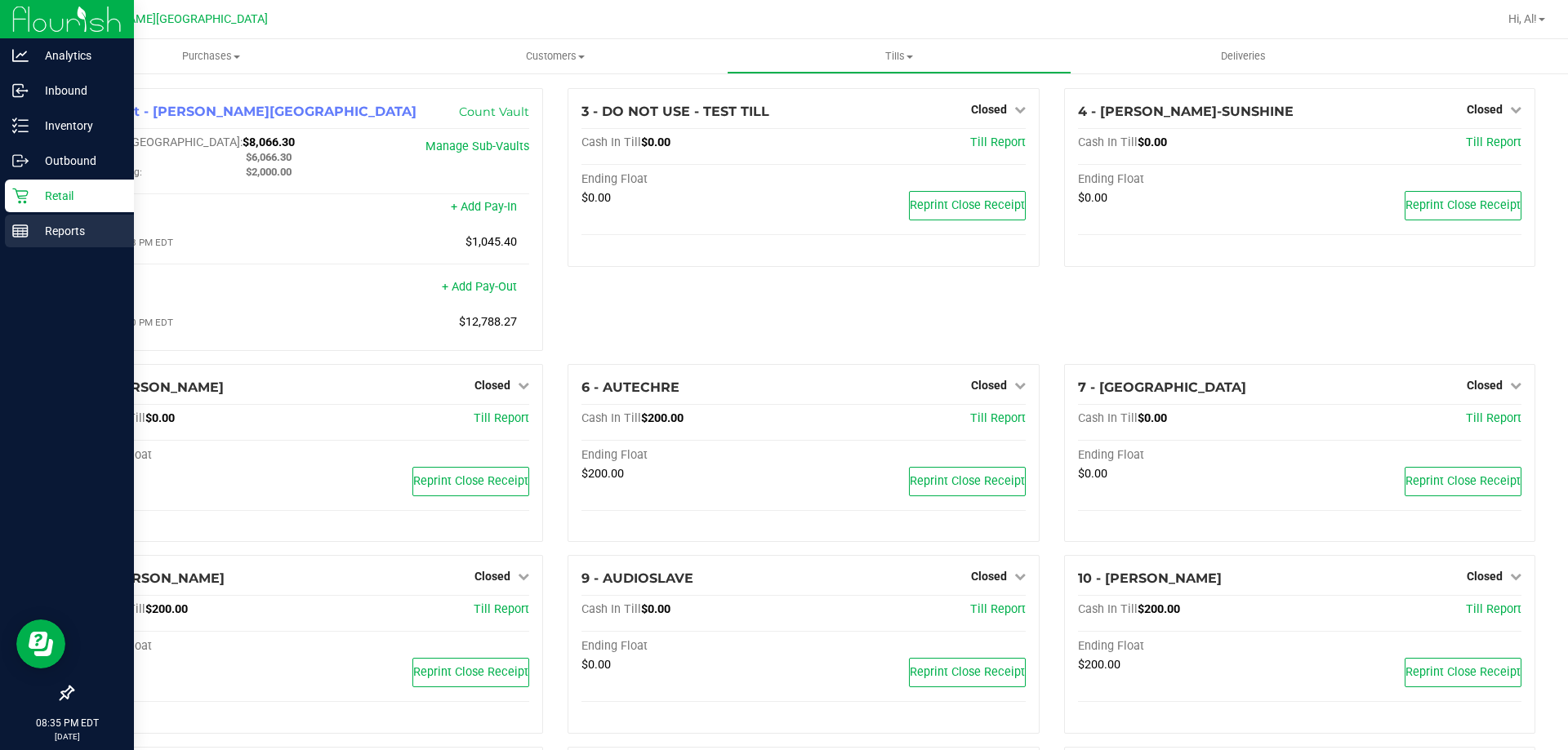
click at [51, 229] on p "Reports" at bounding box center [77, 231] width 98 height 20
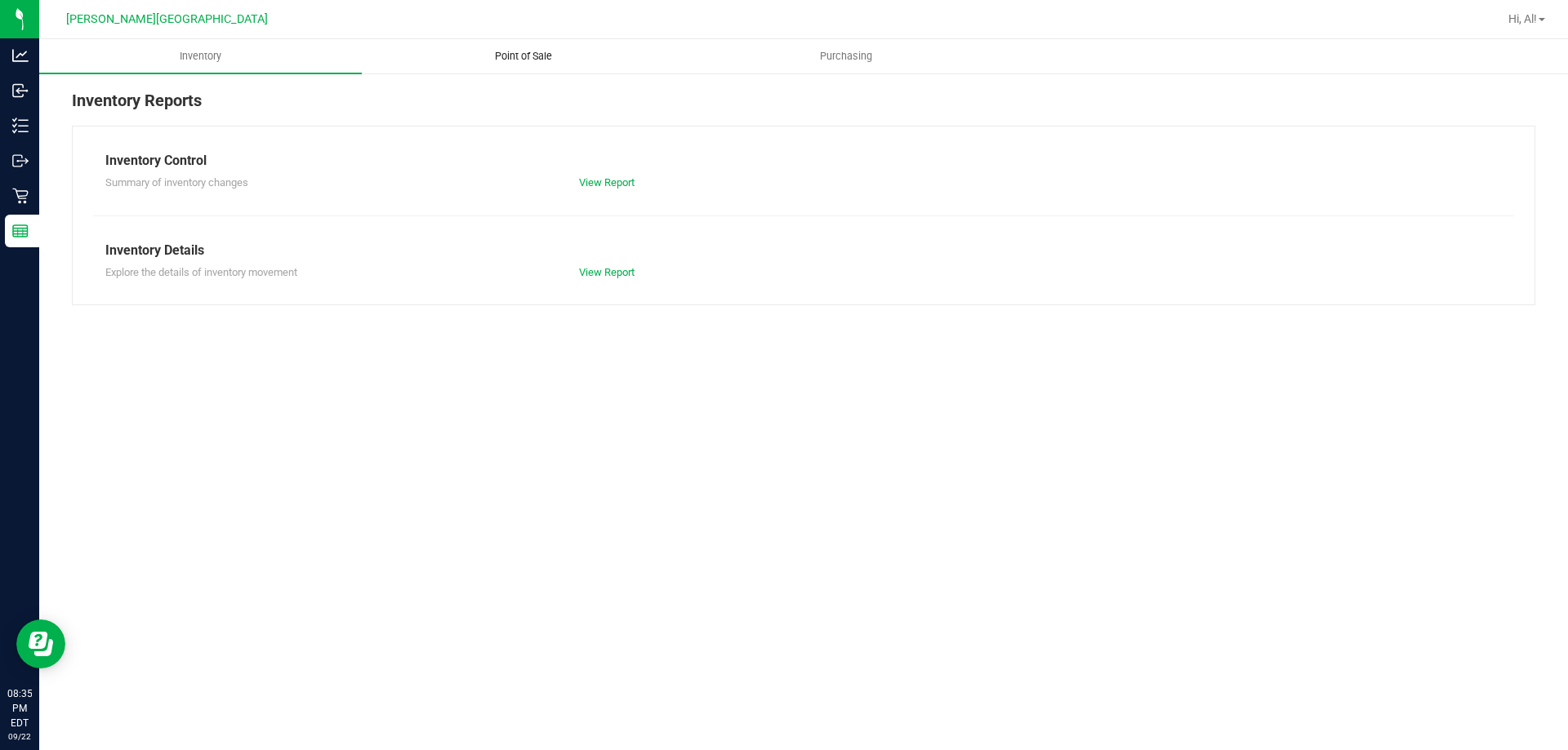
click at [527, 60] on span "Point of Sale" at bounding box center [524, 56] width 101 height 15
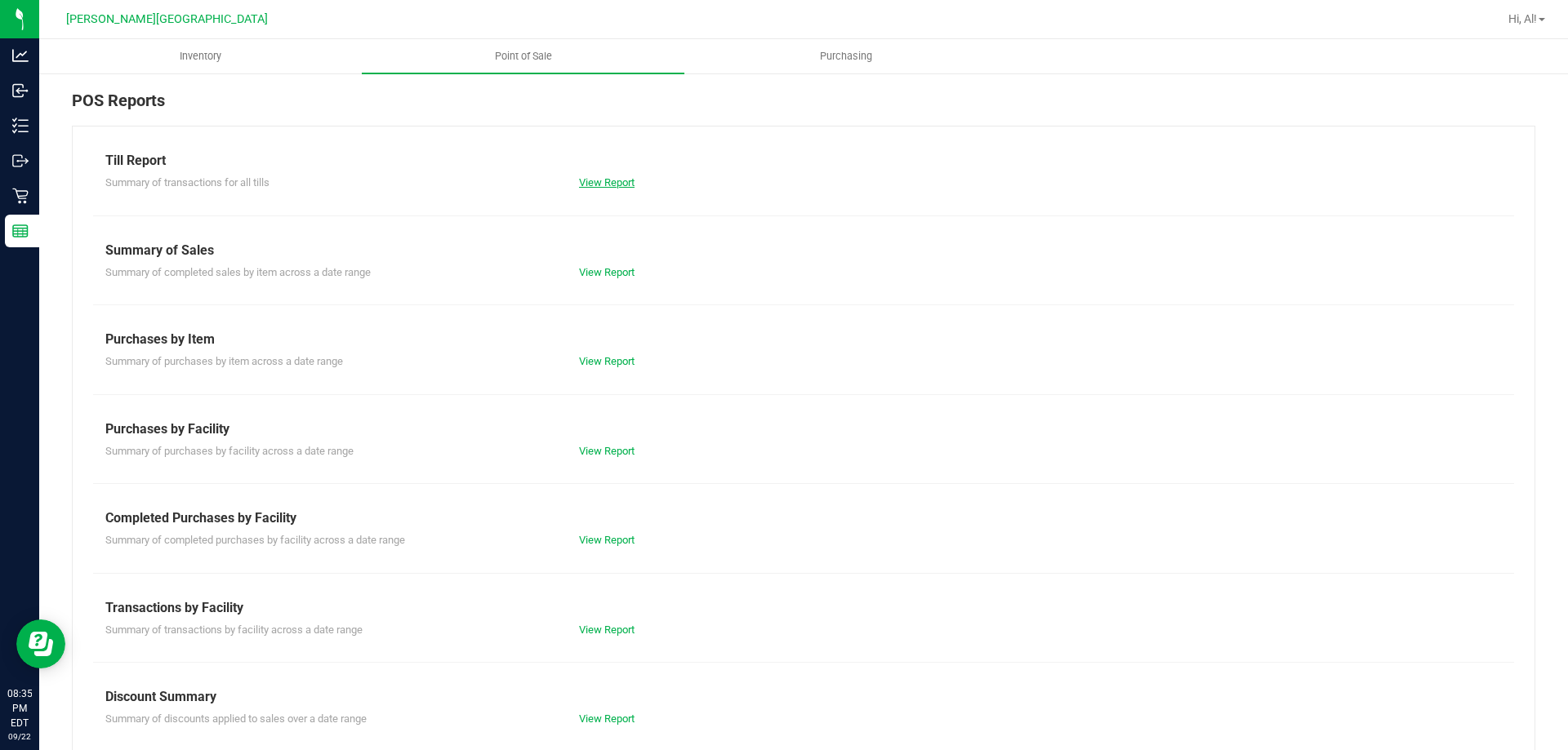
click at [592, 178] on link "View Report" at bounding box center [606, 183] width 56 height 12
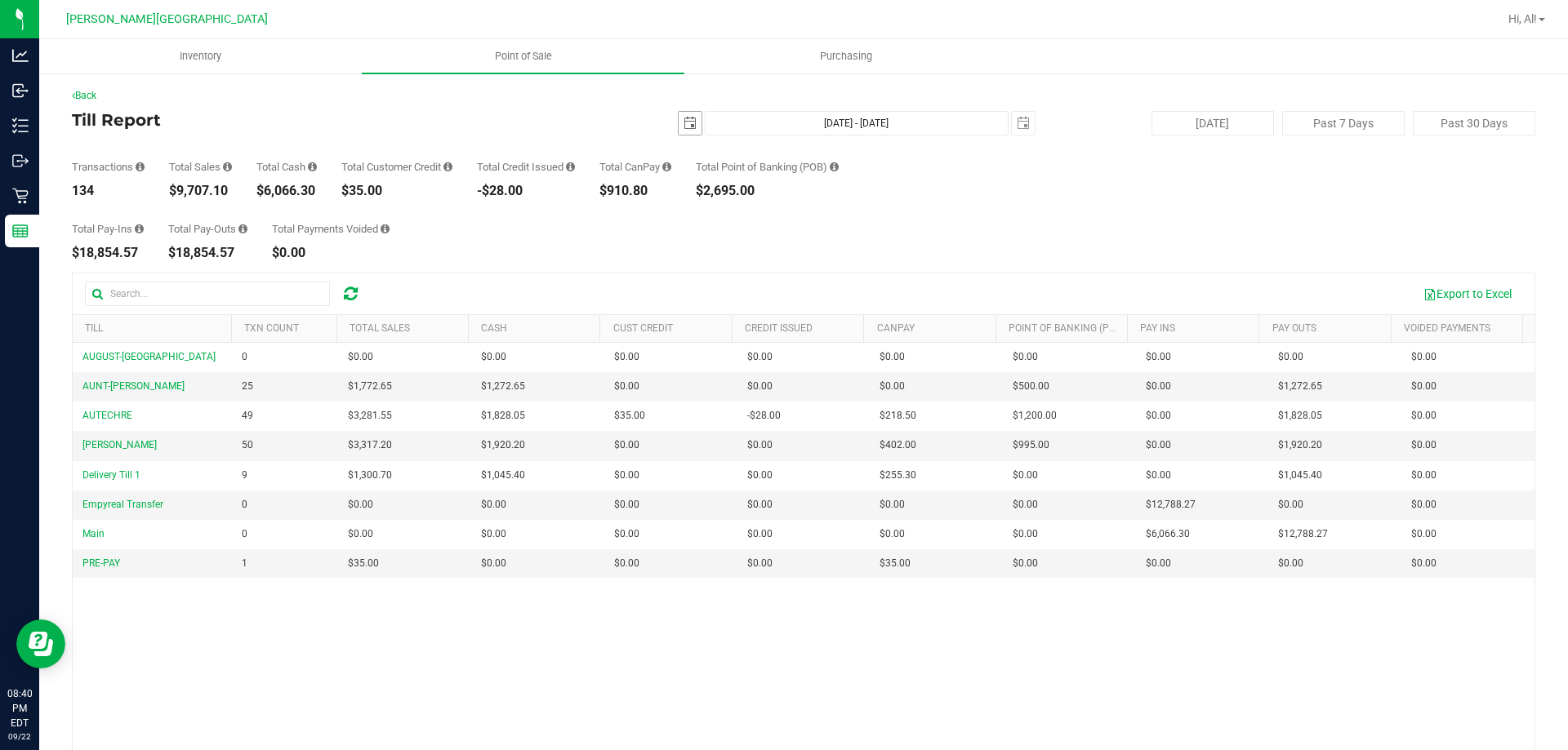
click at [684, 128] on span "select" at bounding box center [690, 123] width 13 height 13
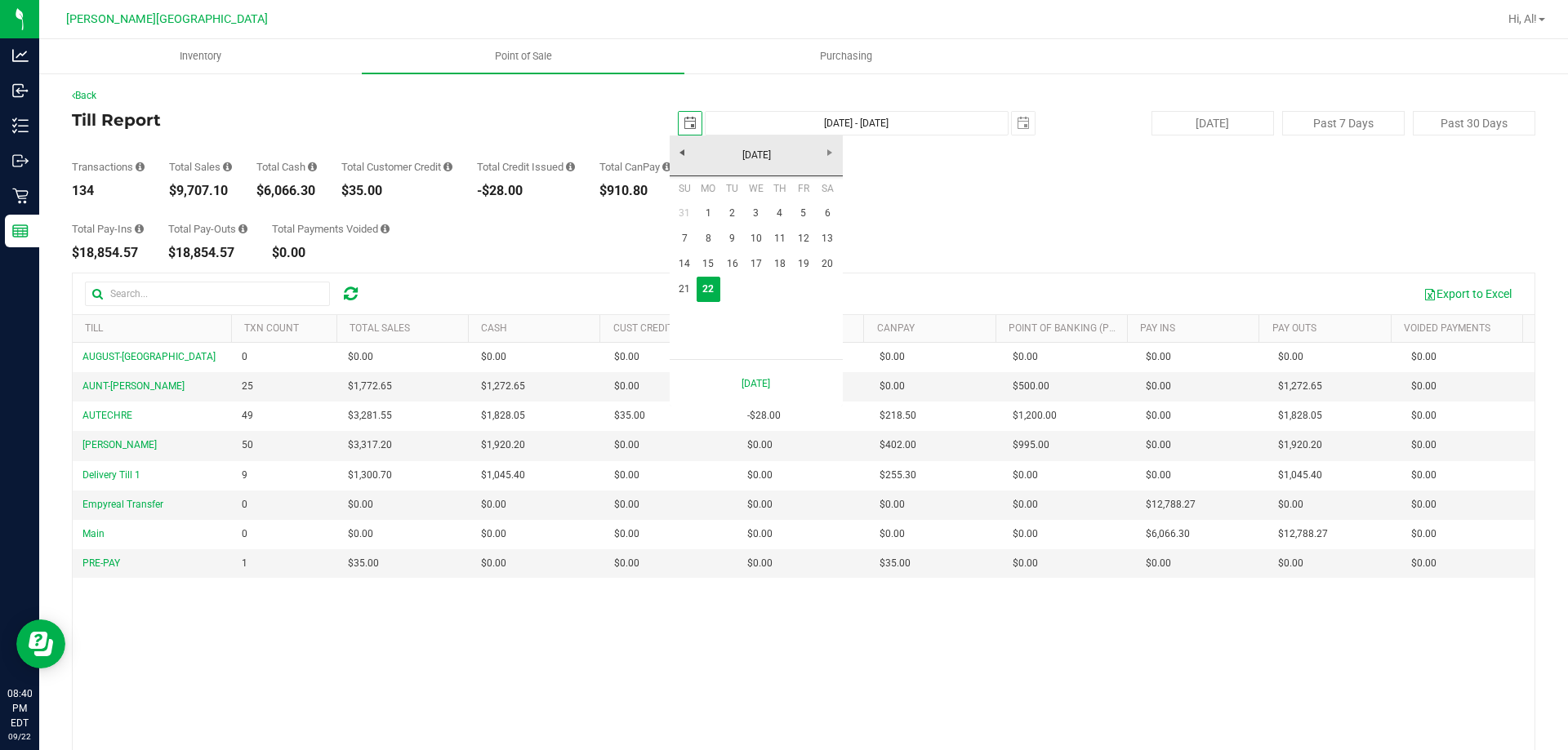
scroll to position [0, 41]
click at [637, 237] on div "Total Pay-Ins $18,854.57 Total Pay-Outs $18,854.57 Total Payments Voided $0.00" at bounding box center [804, 229] width 1464 height 62
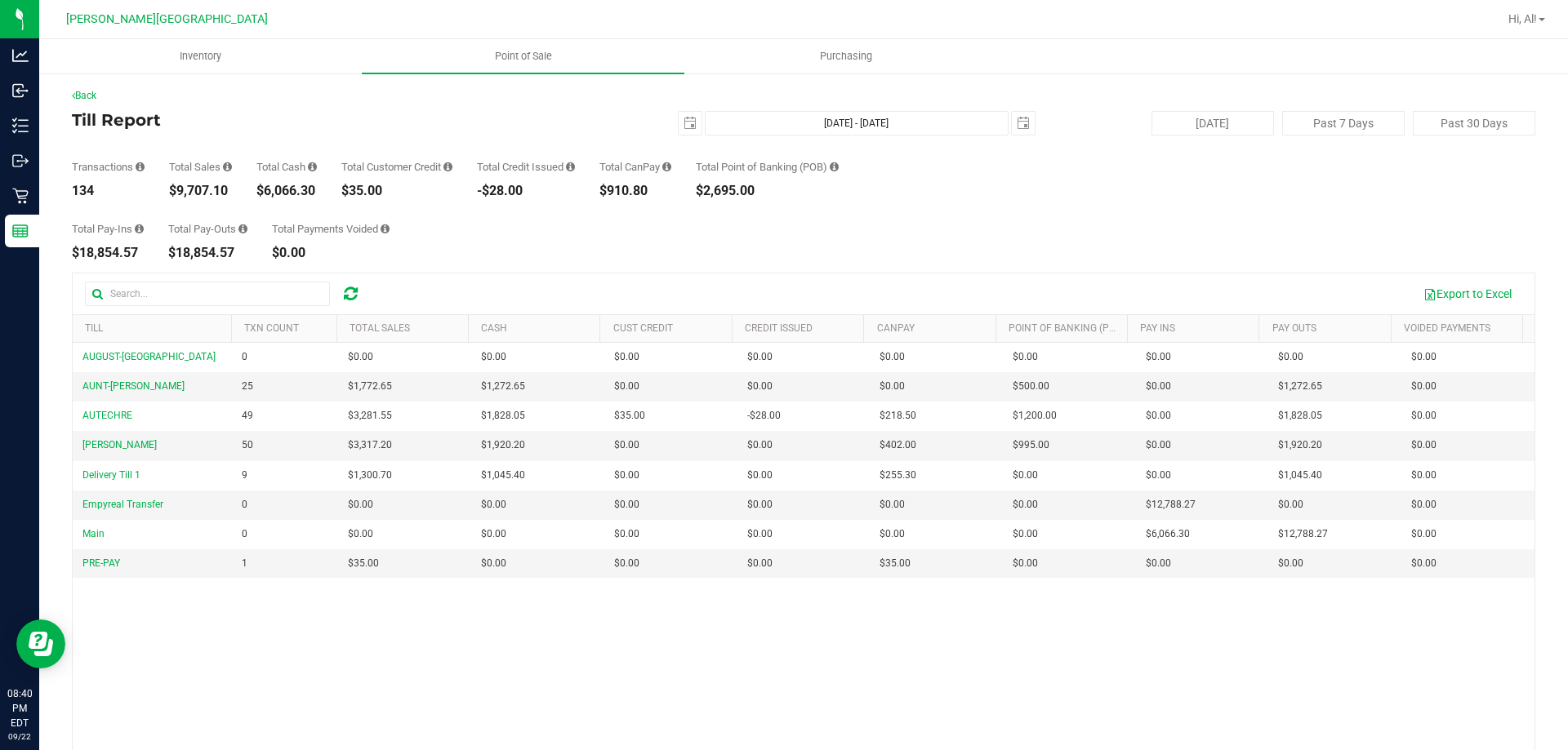
click at [915, 227] on div "Total Pay-Ins $18,854.57 Total Pay-Outs $18,854.57 Total Payments Voided $0.00" at bounding box center [804, 229] width 1464 height 62
click at [882, 236] on div "Total Pay-Ins $18,854.57 Total Pay-Outs $18,854.57 Total Payments Voided $0.00" at bounding box center [804, 229] width 1464 height 62
click at [925, 224] on div "Total Pay-Ins $18,854.57 Total Pay-Outs $18,854.57 Total Payments Voided $0.00" at bounding box center [804, 229] width 1464 height 62
drag, startPoint x: 891, startPoint y: 248, endPoint x: 847, endPoint y: 214, distance: 55.6
click at [891, 248] on div "Total Pay-Ins $18,854.57 Total Pay-Outs $18,854.57 Total Payments Voided $0.00" at bounding box center [804, 229] width 1464 height 62
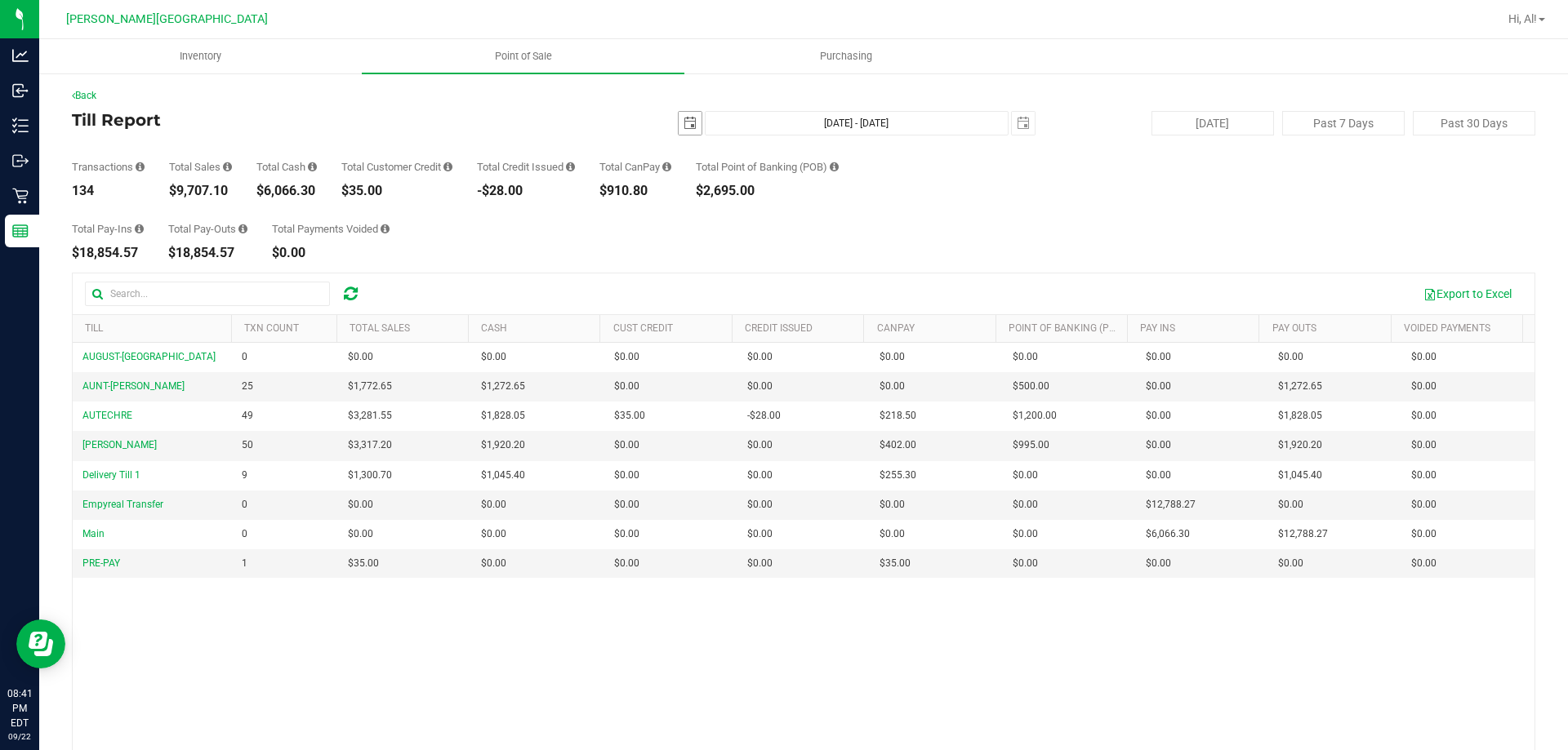
click at [684, 127] on span "select" at bounding box center [690, 123] width 13 height 13
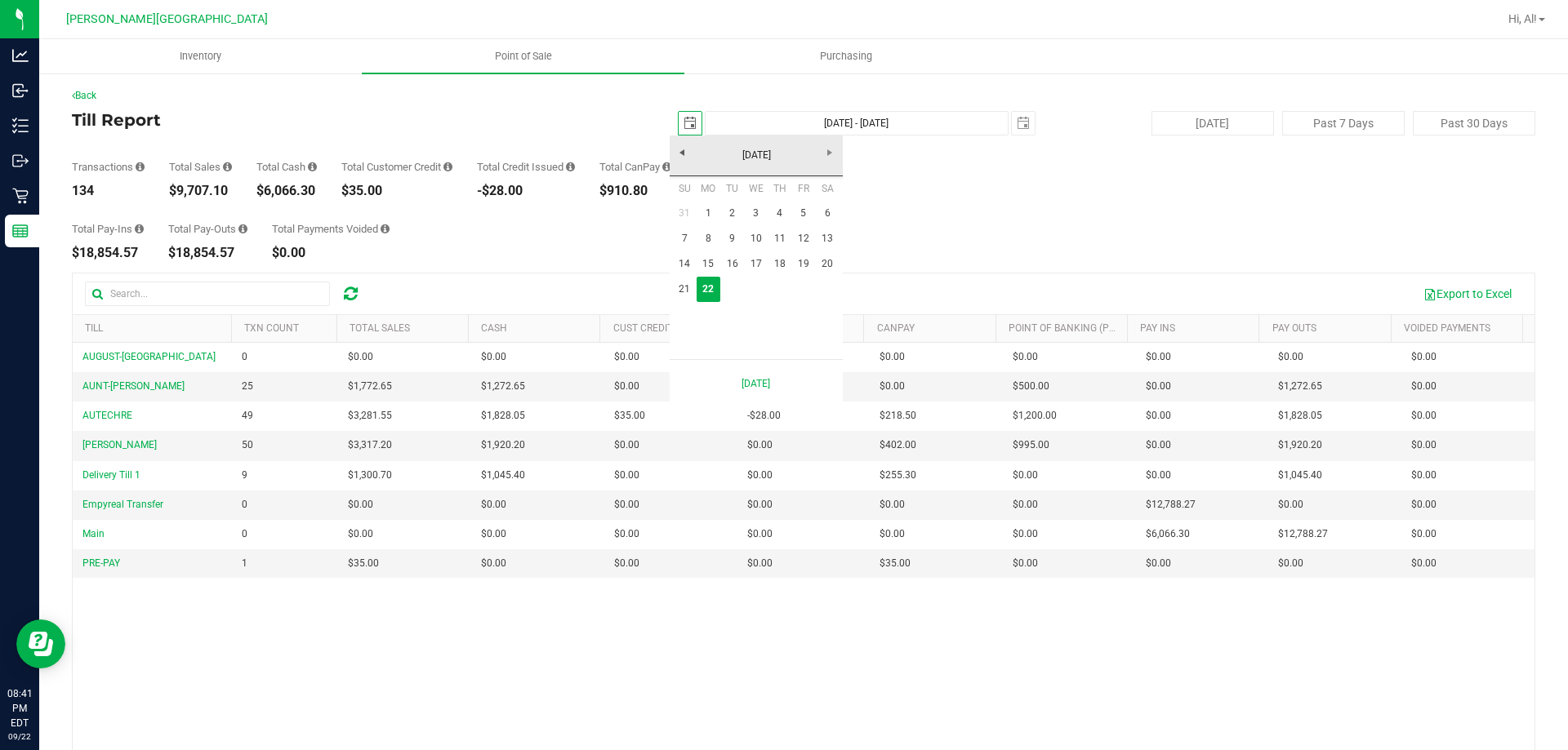
scroll to position [0, 41]
click at [714, 212] on link "1" at bounding box center [709, 213] width 24 height 26
type input "2025-09-01"
type input "Sep 1, 2025 - Sep 22, 2025"
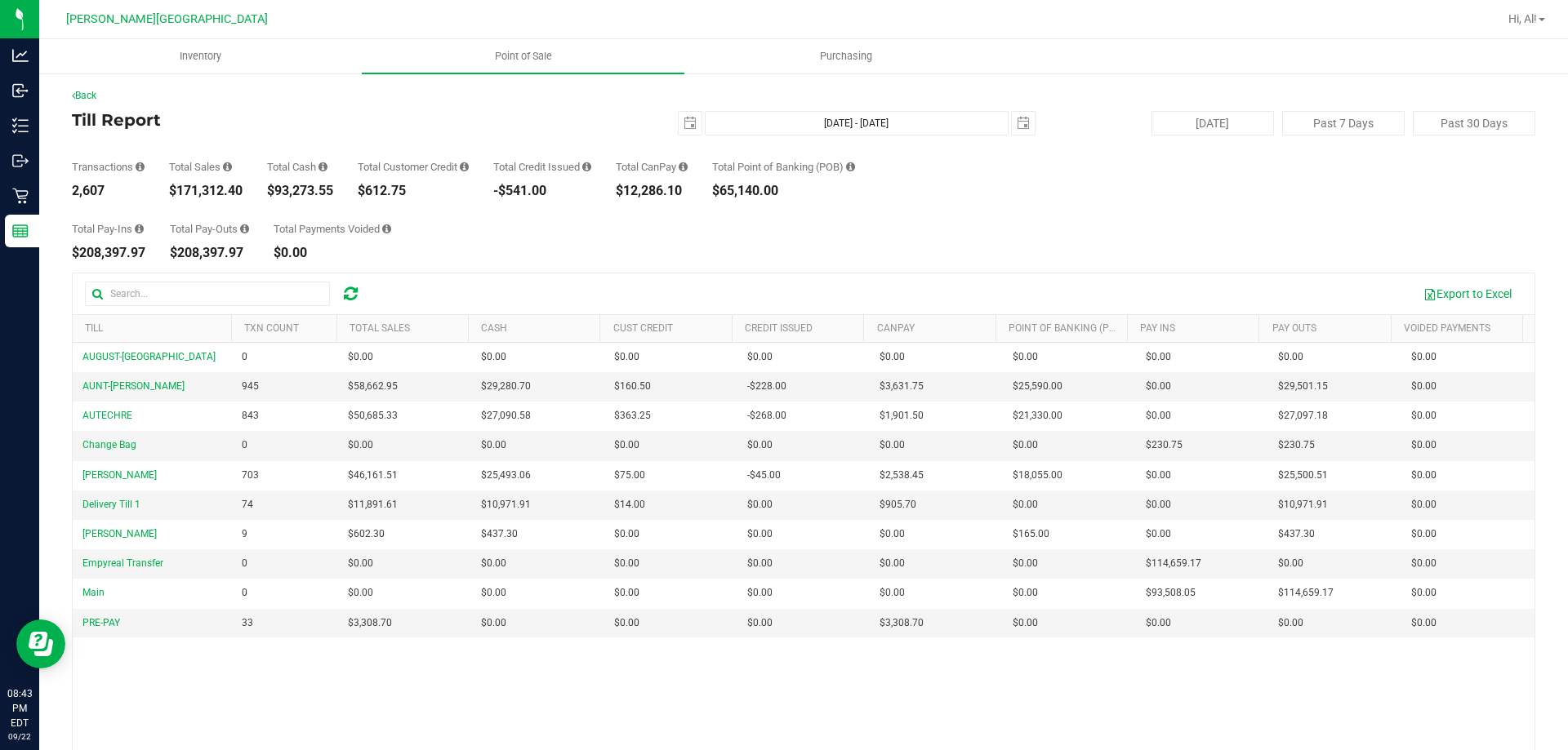
click at [912, 249] on div "Total Pay-Ins $208,397.97 Total Pay-Outs $208,397.97 Total Payments Voided $0.00" at bounding box center [804, 229] width 1464 height 62
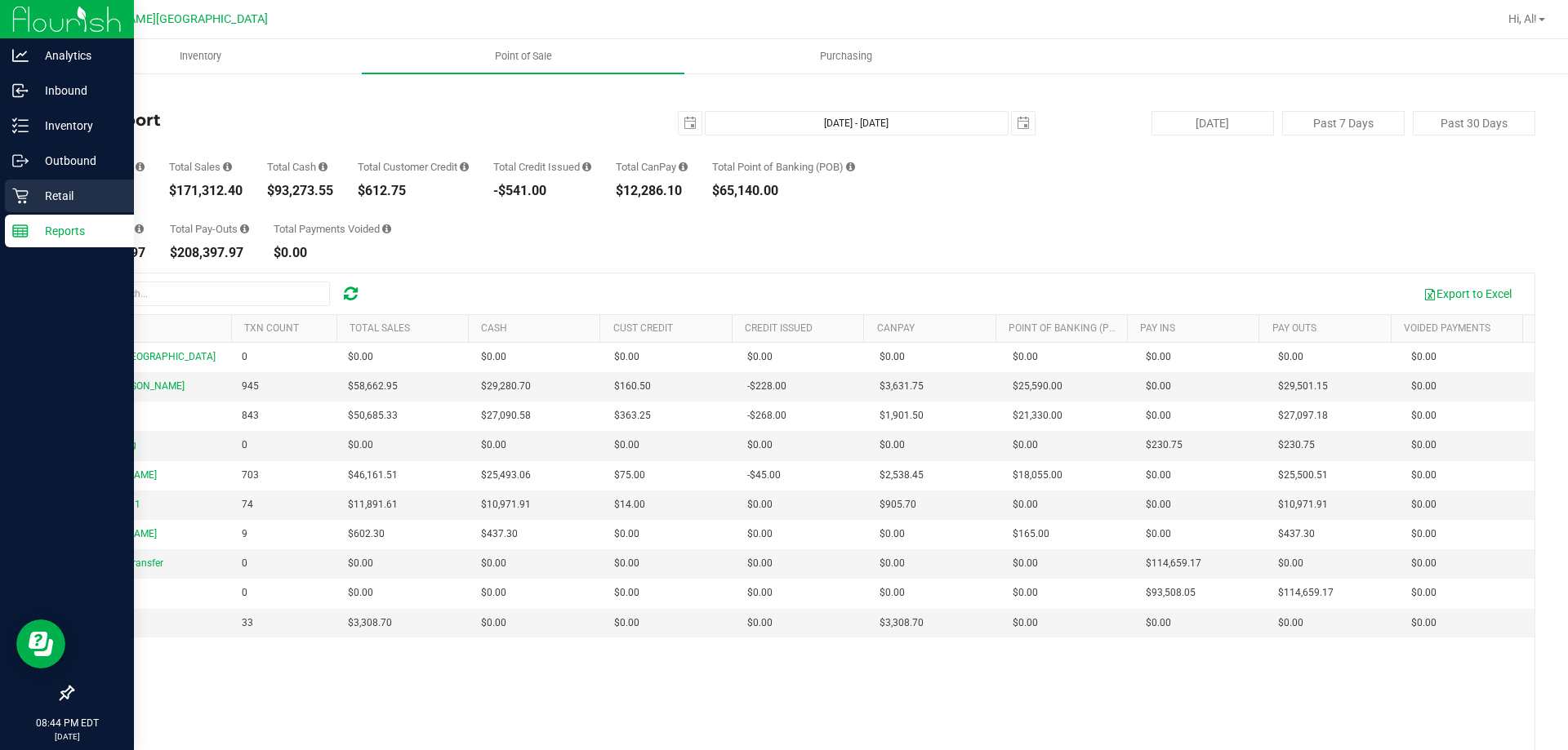
click at [23, 194] on icon at bounding box center [20, 196] width 16 height 16
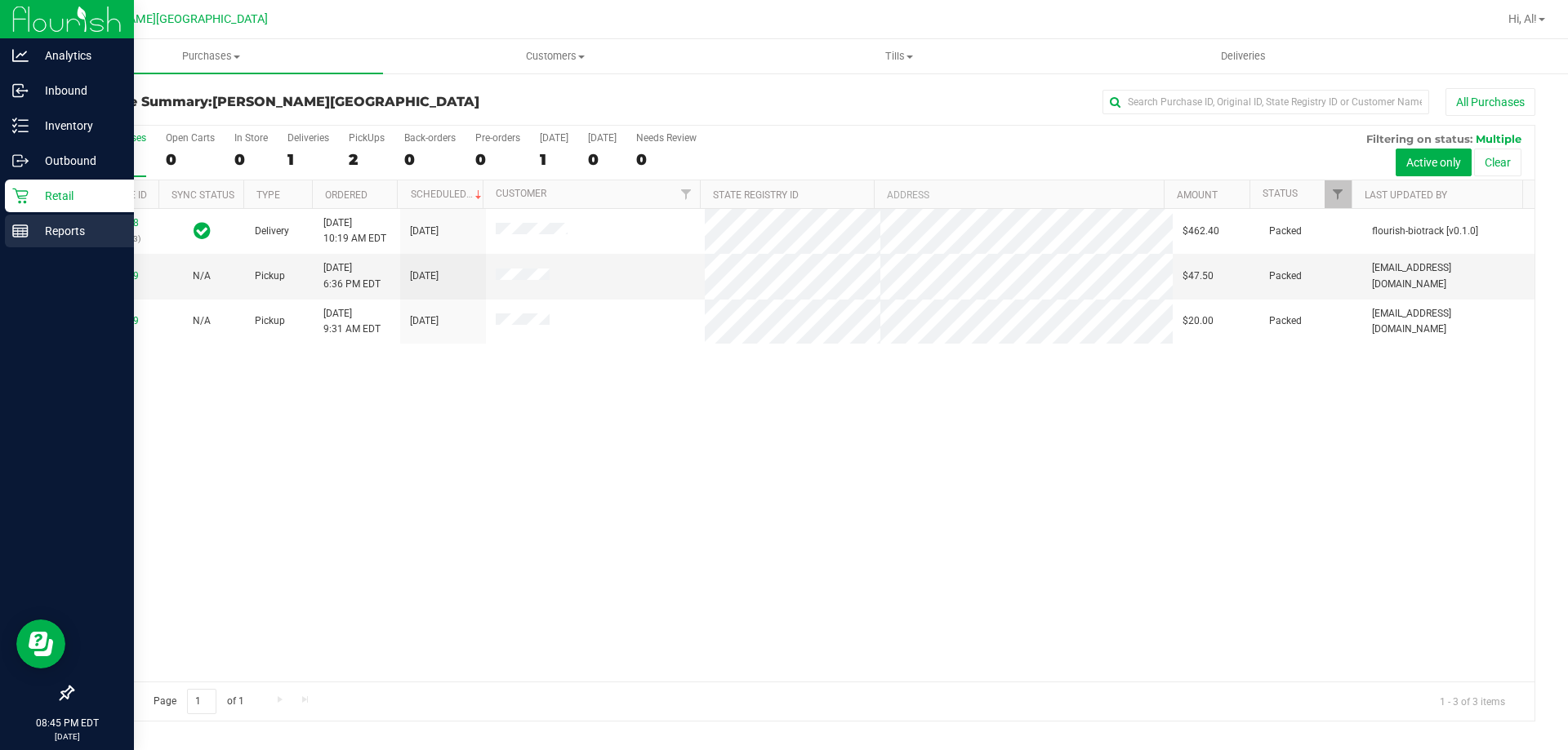
click at [63, 225] on p "Reports" at bounding box center [77, 231] width 98 height 20
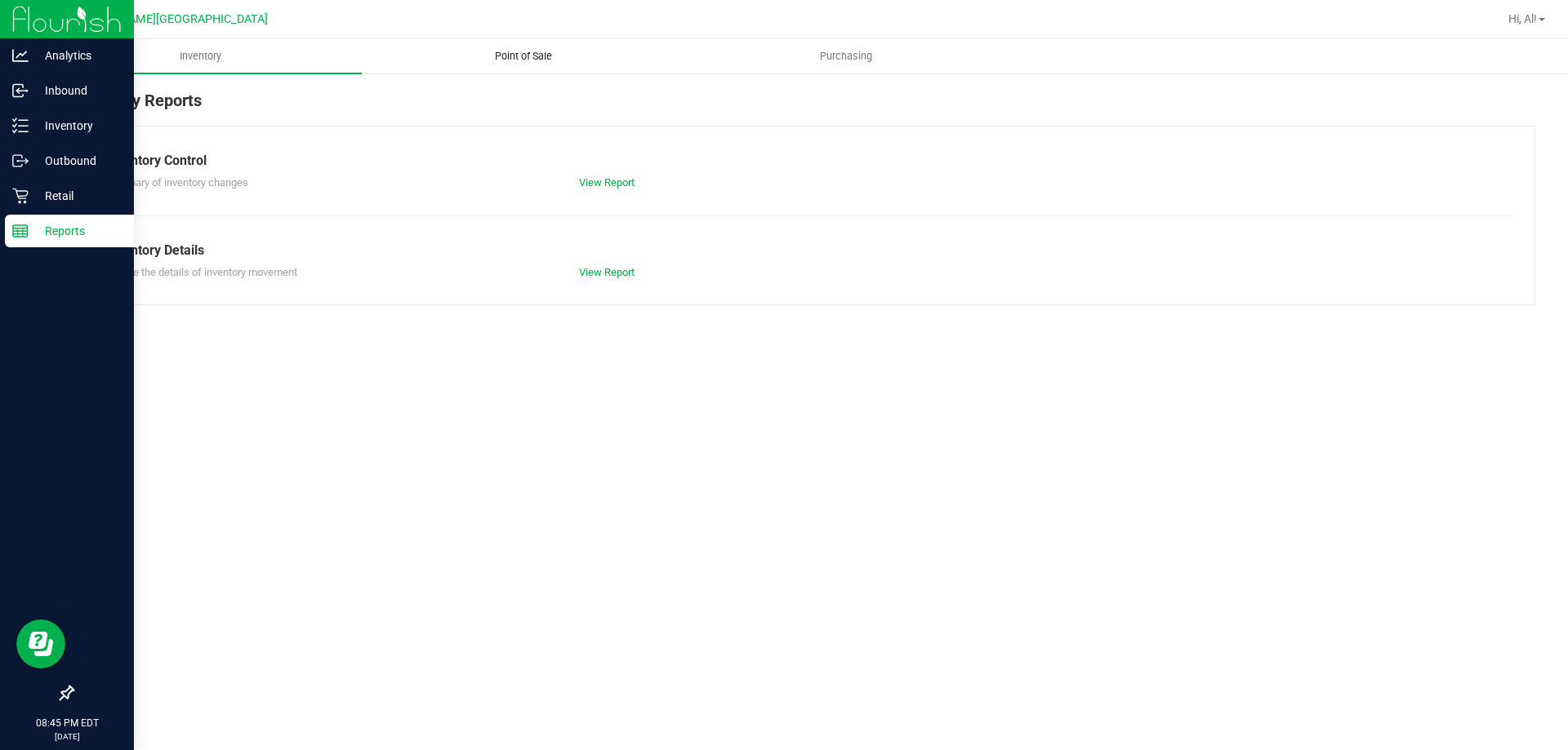
click at [519, 51] on span "Point of Sale" at bounding box center [524, 56] width 101 height 15
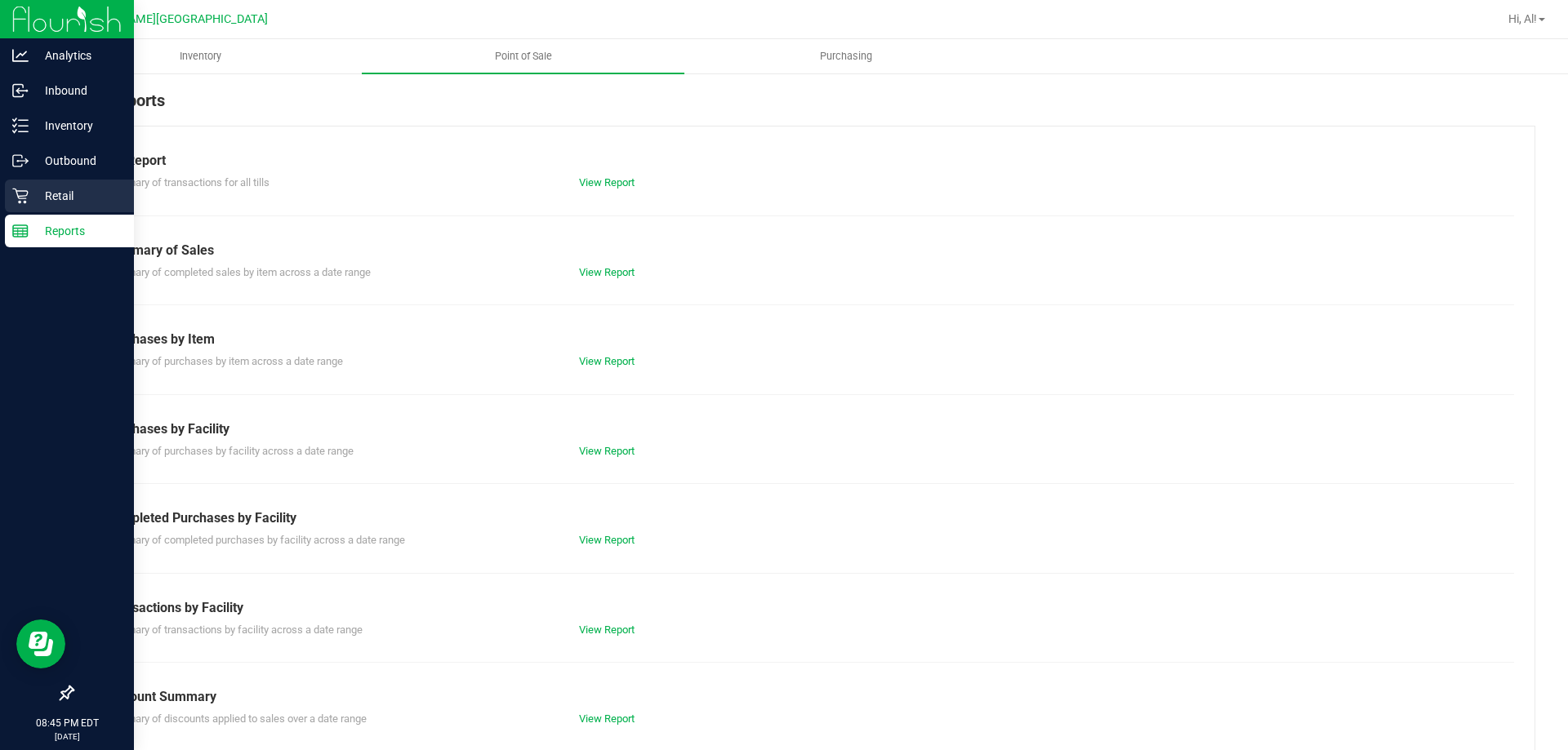
click at [36, 189] on p "Retail" at bounding box center [77, 196] width 98 height 20
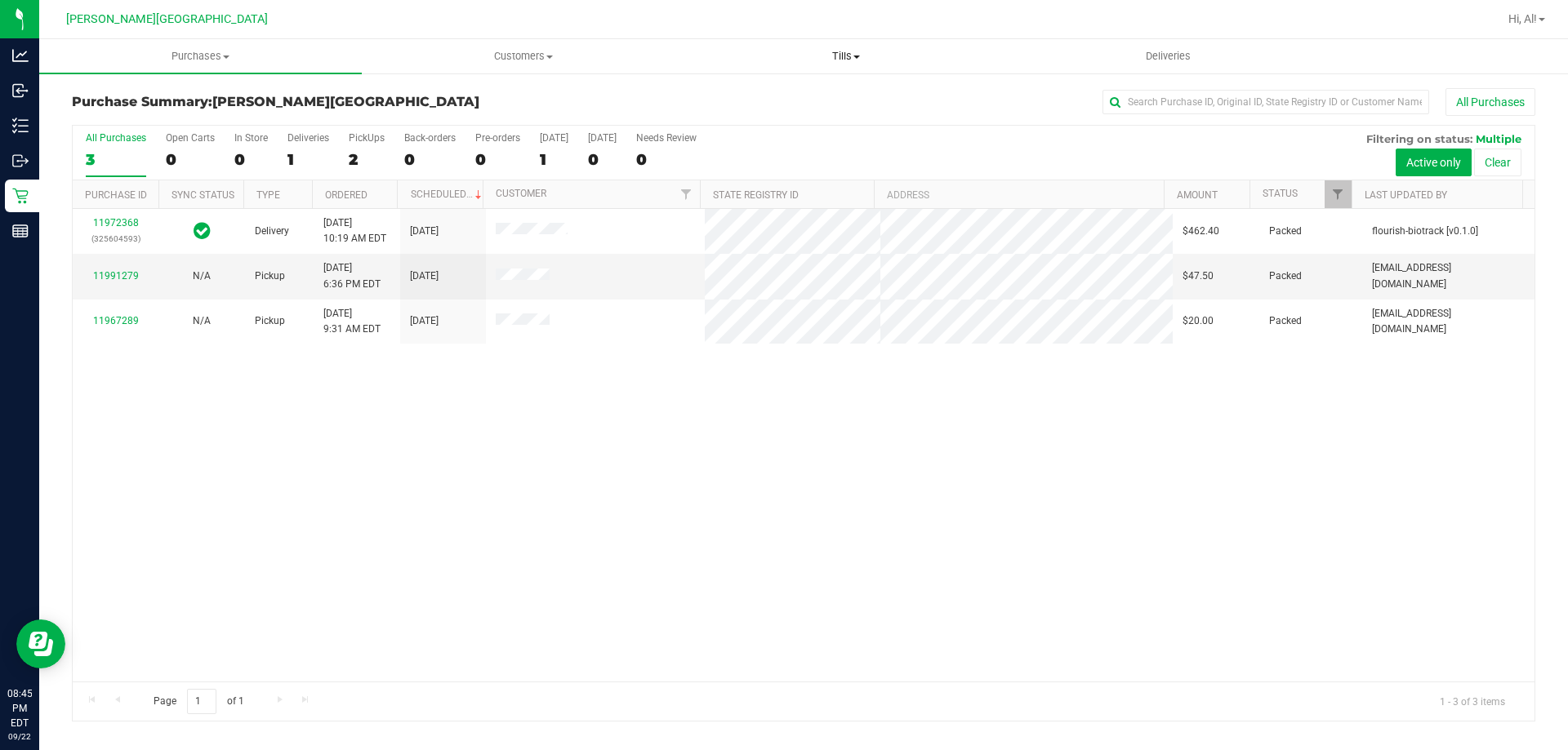
click at [866, 50] on span "Tills" at bounding box center [846, 56] width 321 height 15
click at [767, 109] on li "Reconcile e-payments" at bounding box center [845, 118] width 322 height 20
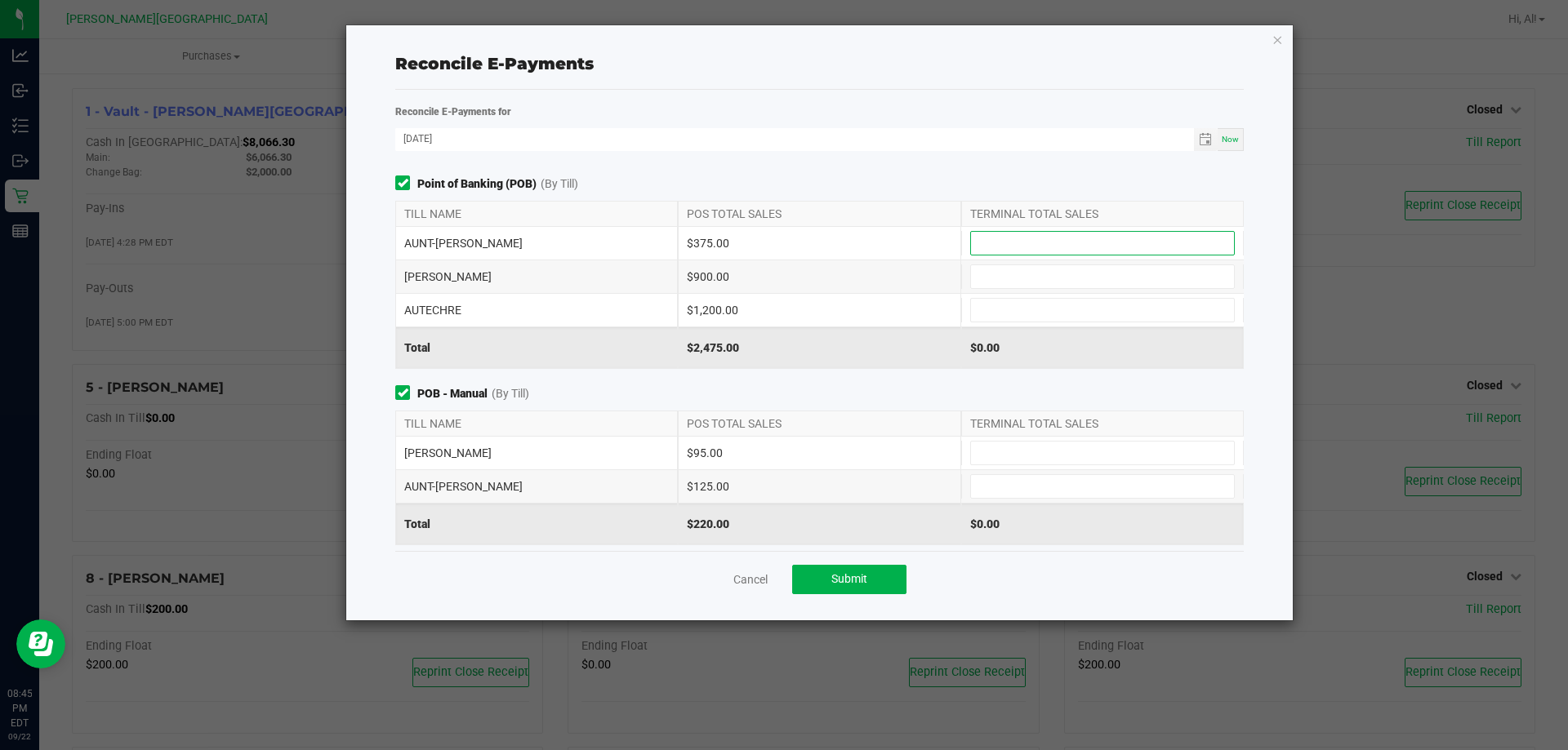
click at [1025, 233] on input at bounding box center [1103, 243] width 263 height 23
type input "$375.00"
type input "$900.00"
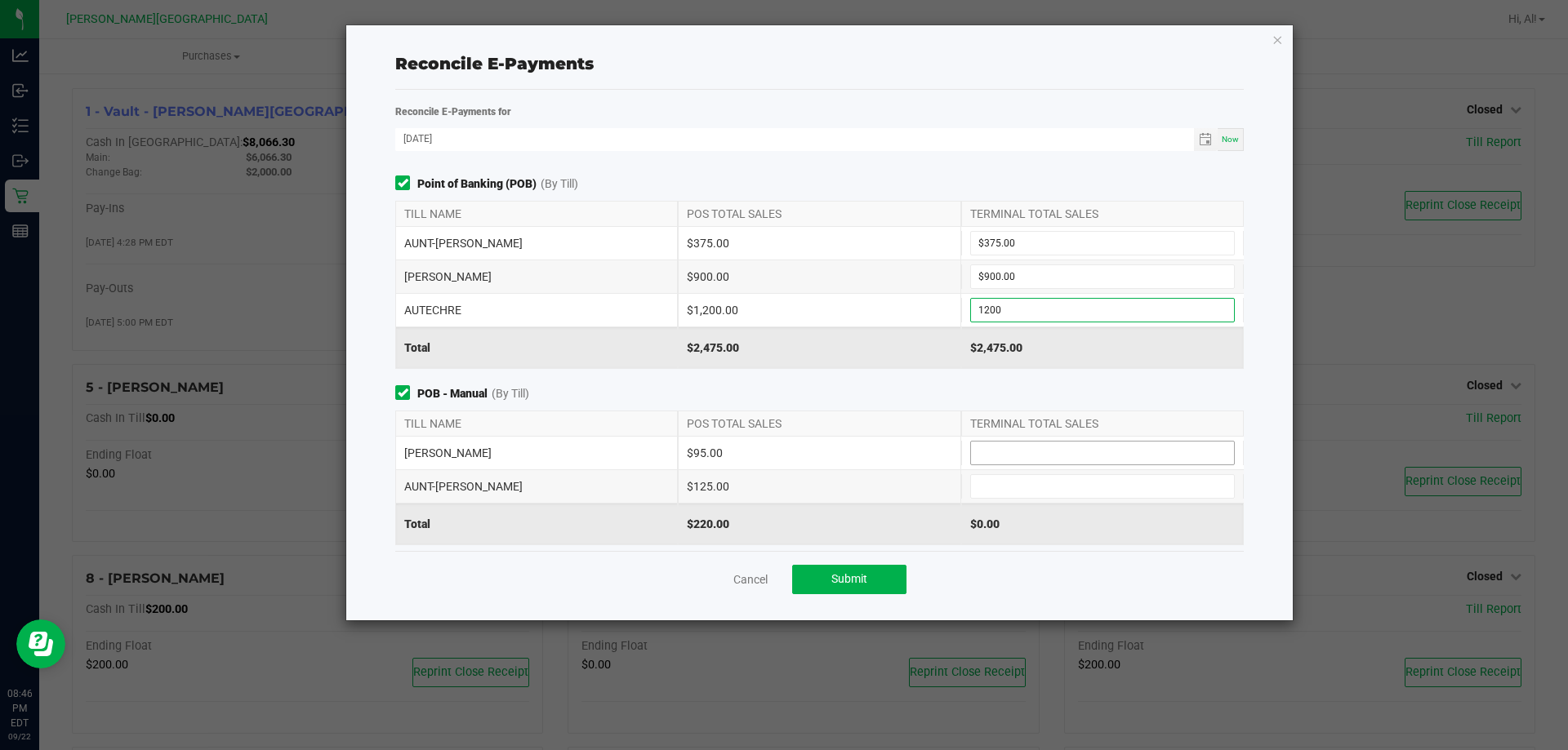
type input "$1,200.00"
click at [1056, 451] on input at bounding box center [1103, 454] width 263 height 23
type input "$95.00"
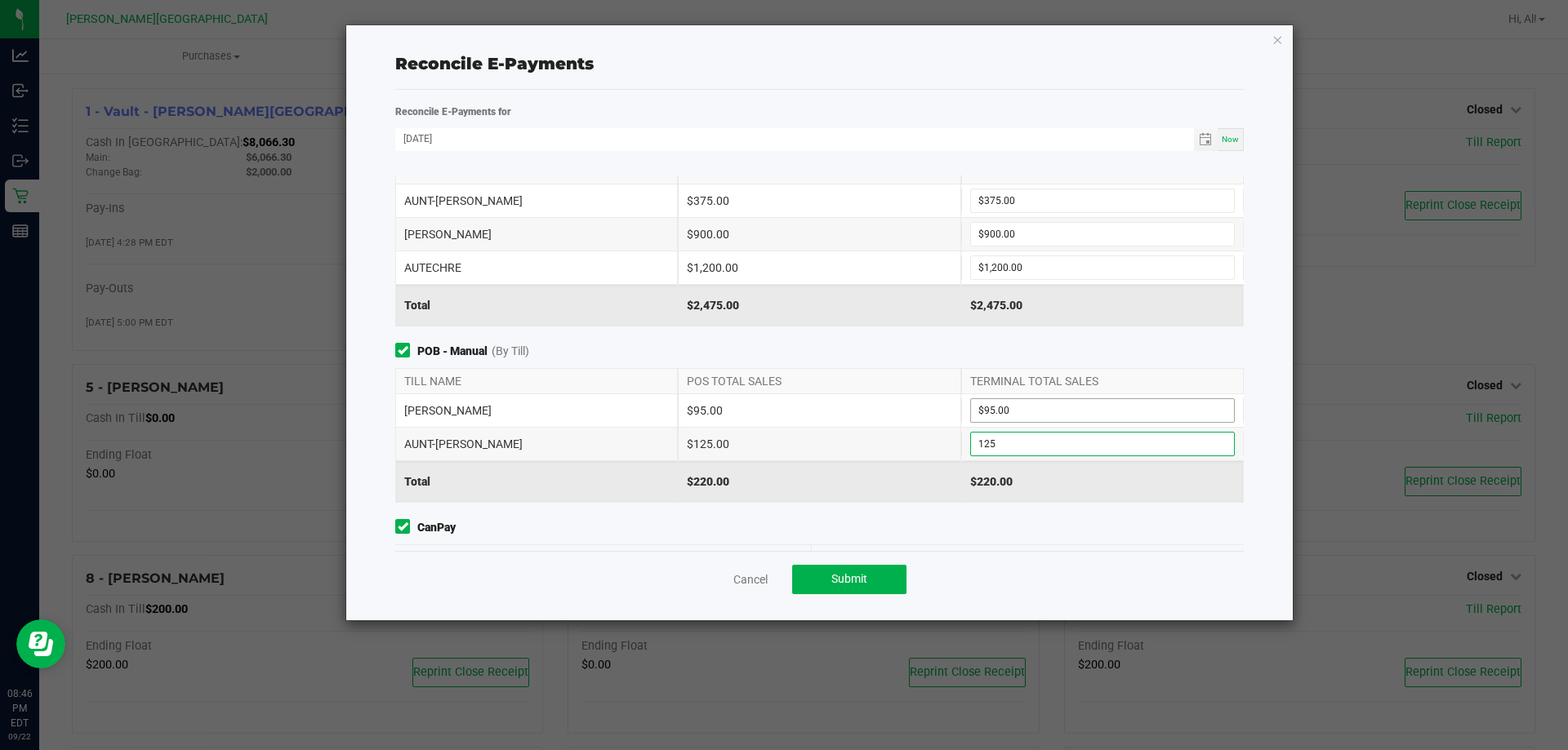
scroll to position [82, 0]
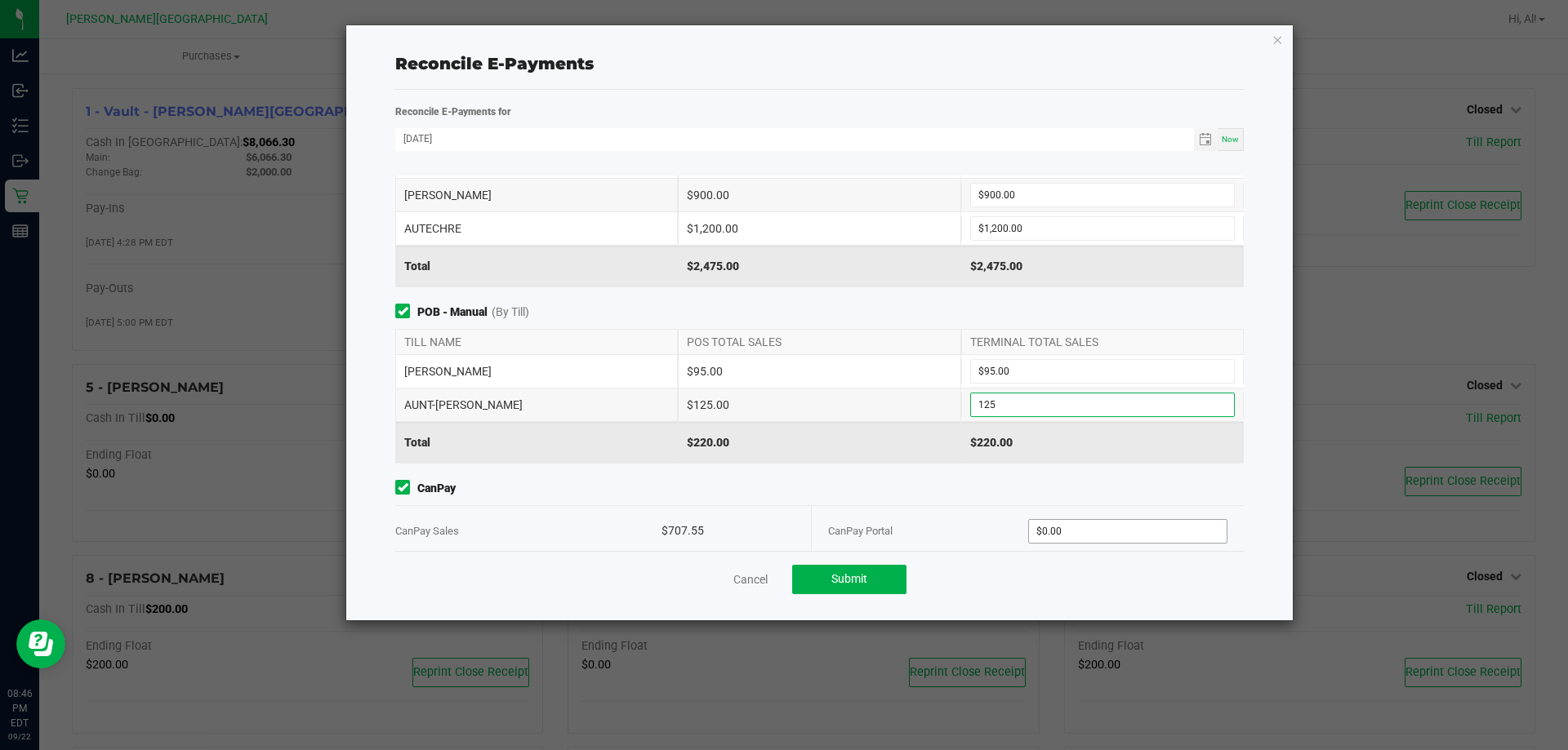
type input "$125.00"
click at [1057, 529] on input "0" at bounding box center [1128, 532] width 199 height 23
type input "$707.55"
click at [1030, 498] on div "CanPay CanPay Sales $707.55 CanPay Portal $707.55" at bounding box center [819, 518] width 873 height 76
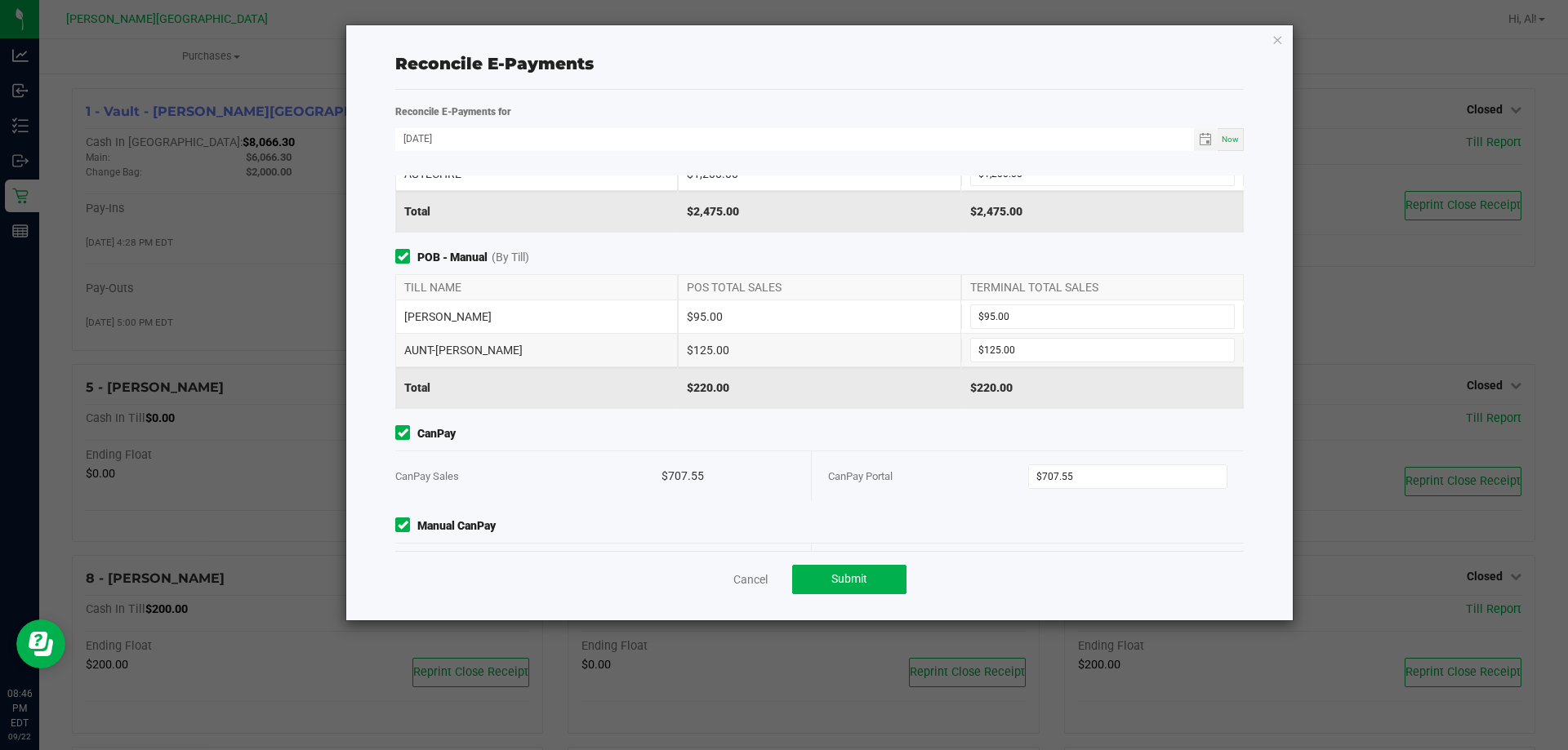
scroll to position [193, 0]
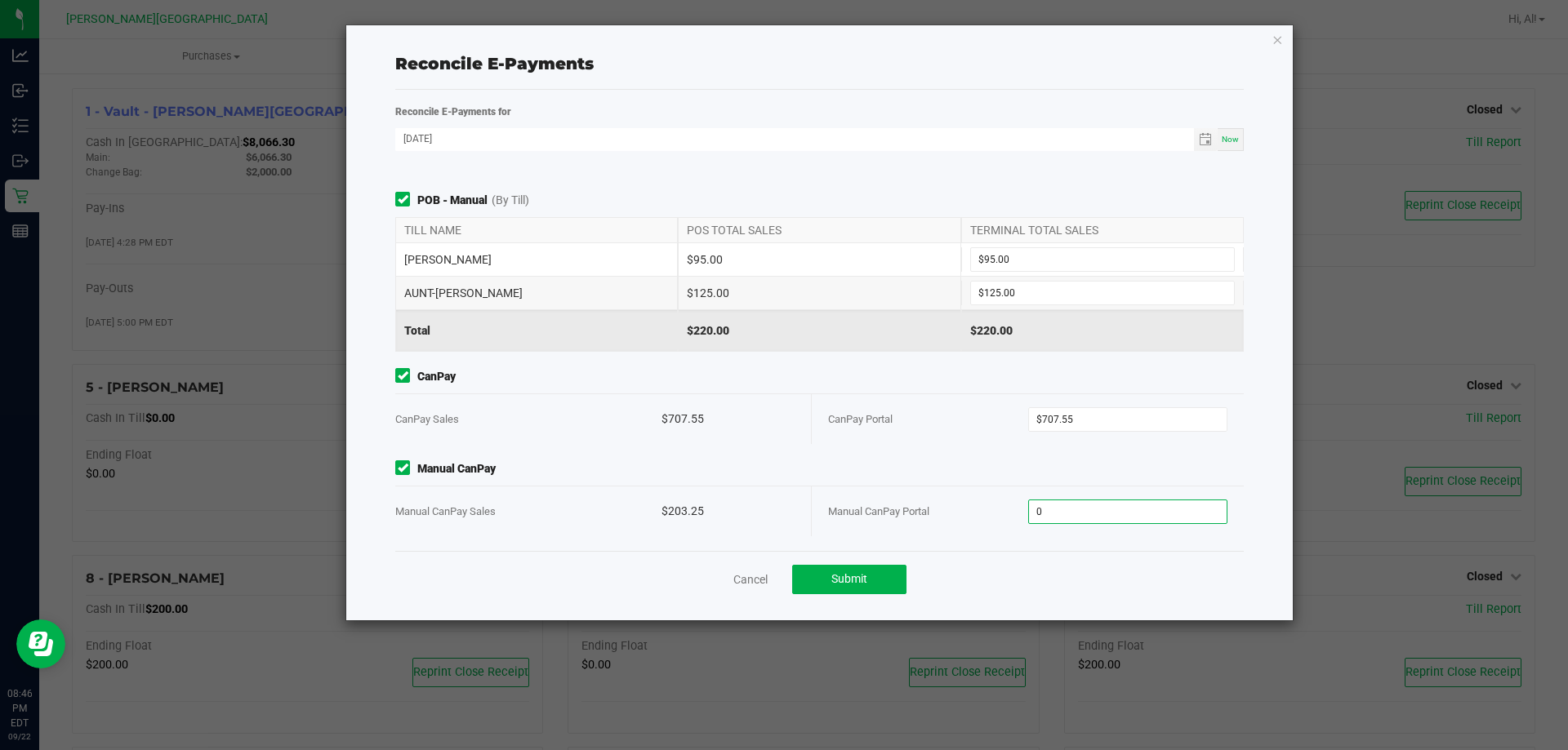
click at [1053, 501] on input "0" at bounding box center [1128, 512] width 199 height 23
type input "$203.25"
click at [1035, 471] on span "Manual CanPay" at bounding box center [820, 469] width 849 height 17
click at [835, 572] on span "Submit" at bounding box center [849, 579] width 36 height 13
